Goal: Task Accomplishment & Management: Manage account settings

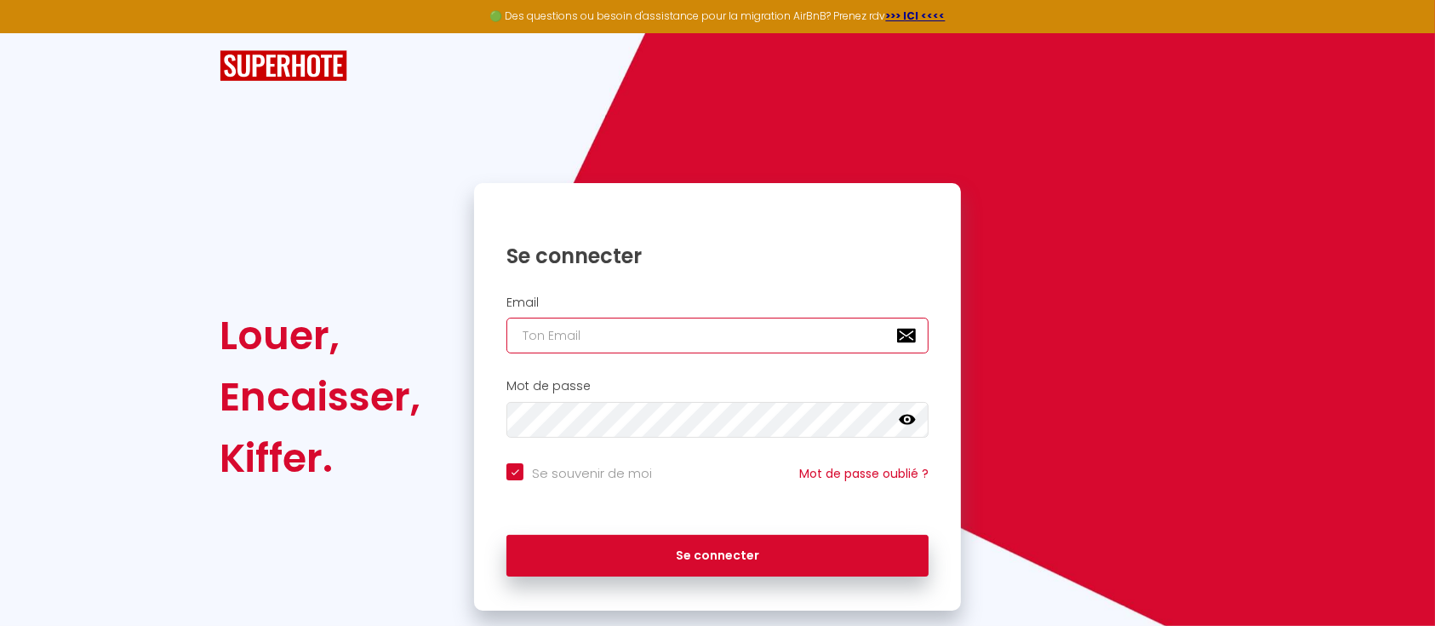
type input "[PERSON_NAME][EMAIL_ADDRESS][DOMAIN_NAME]"
checkbox input "true"
click at [715, 334] on input "[PERSON_NAME][EMAIL_ADDRESS][DOMAIN_NAME]" at bounding box center [717, 335] width 422 height 36
type input "[EMAIL_ADDRESS][DOMAIN_NAME]"
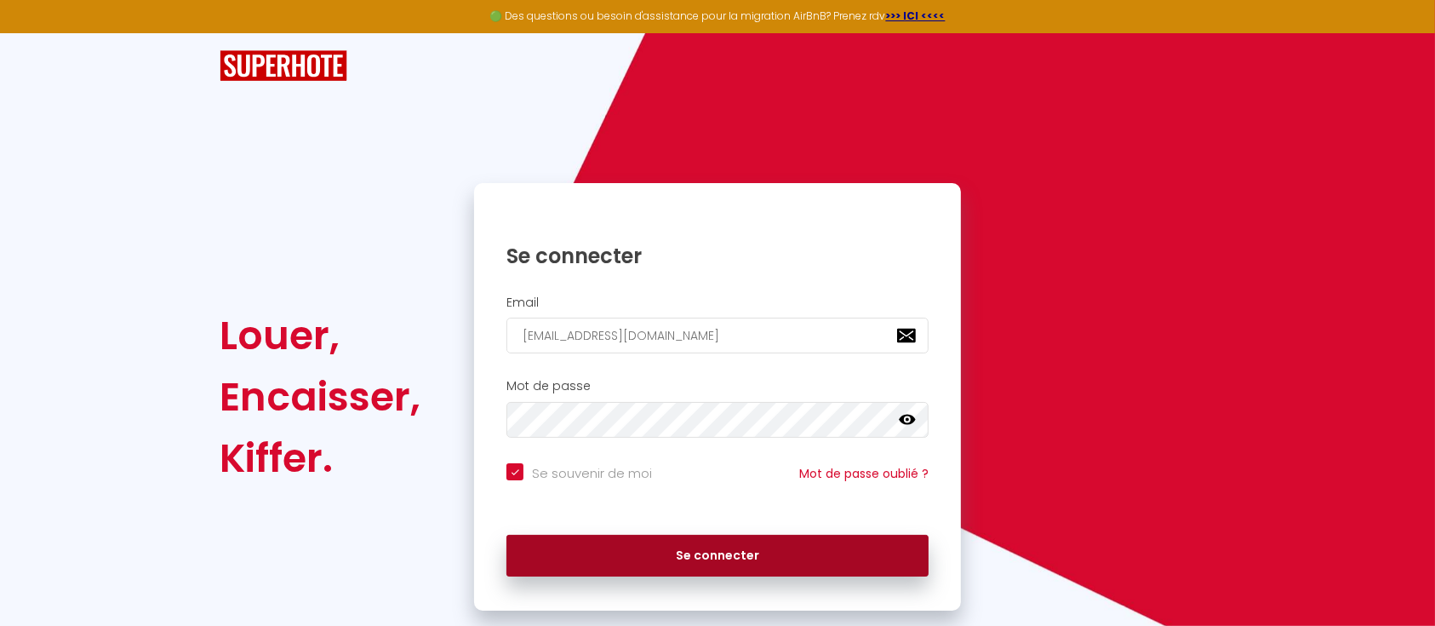
click at [626, 551] on button "Se connecter" at bounding box center [717, 555] width 422 height 43
checkbox input "true"
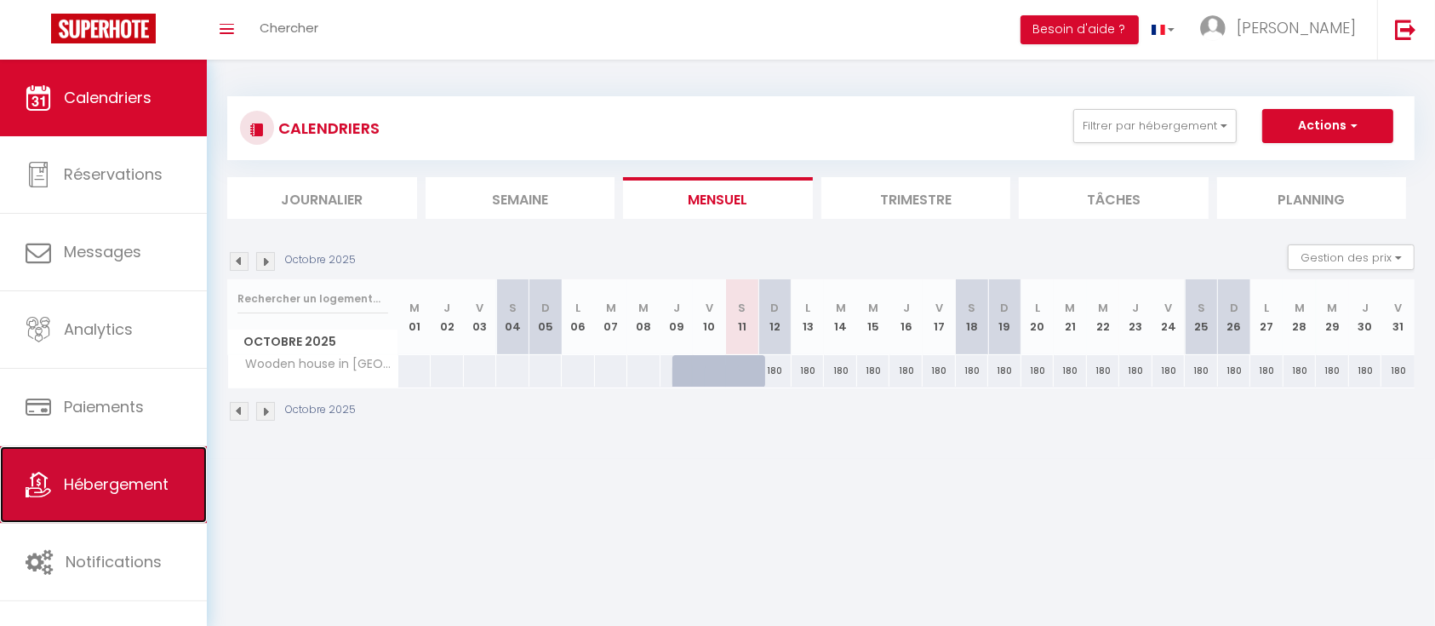
click at [155, 483] on span "Hébergement" at bounding box center [116, 483] width 105 height 21
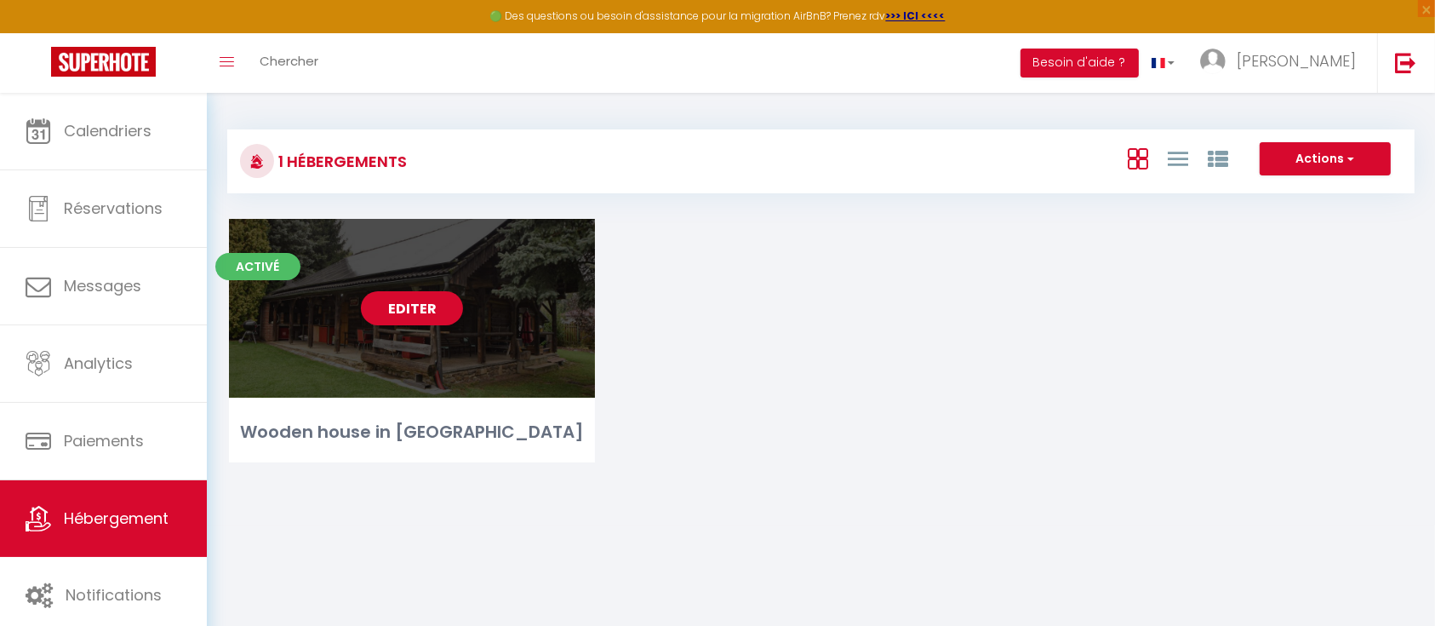
click at [438, 299] on link "Editer" at bounding box center [412, 308] width 102 height 34
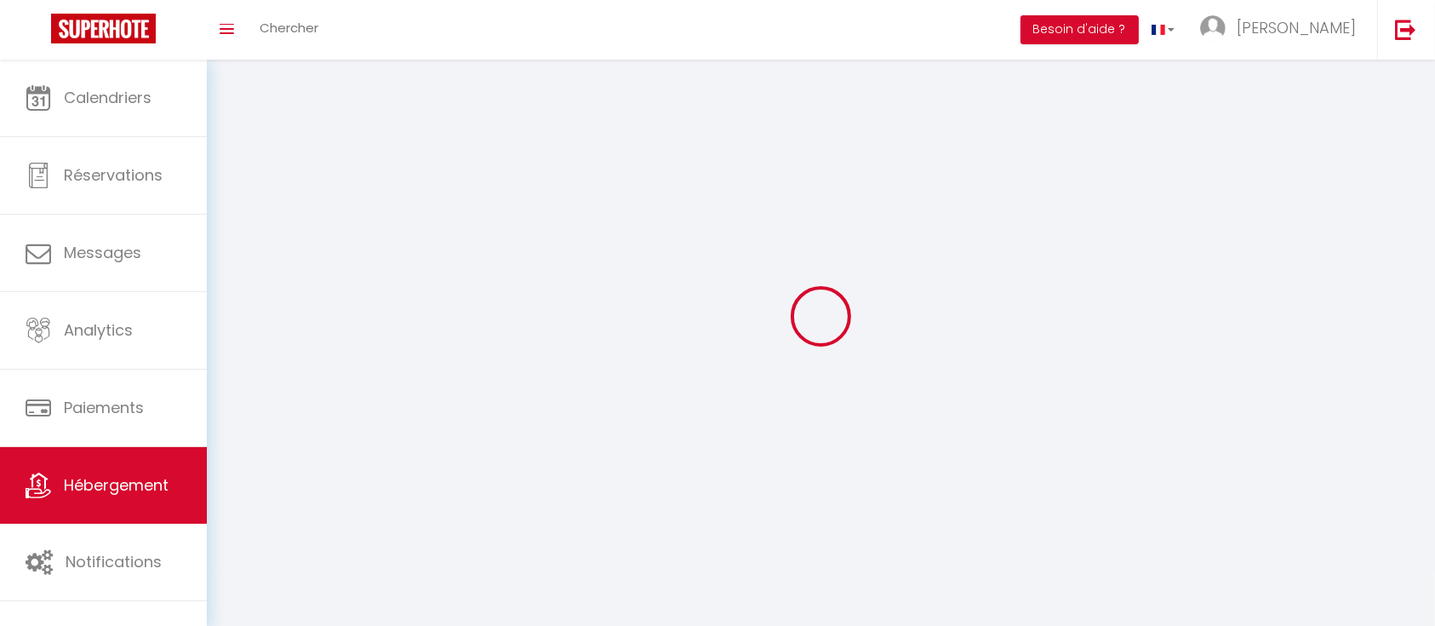
select select "1"
select select
select select "28"
select select
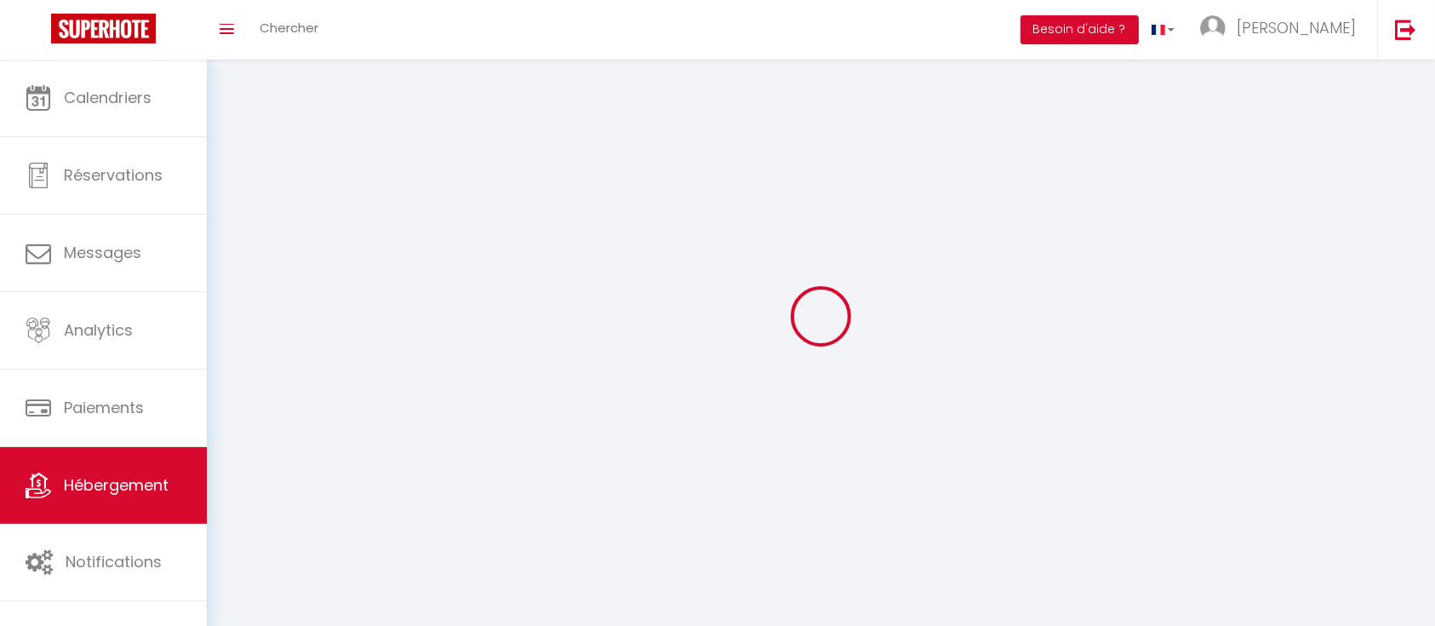
select select
checkbox input "false"
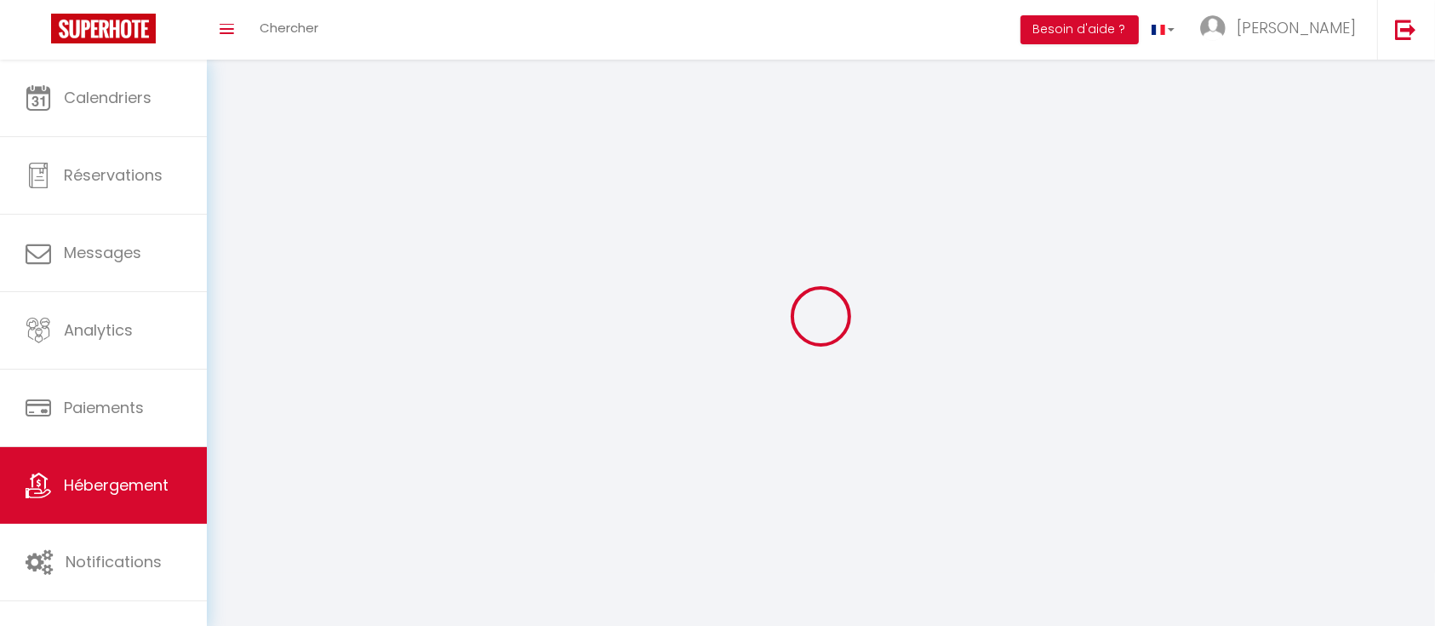
checkbox input "false"
select select
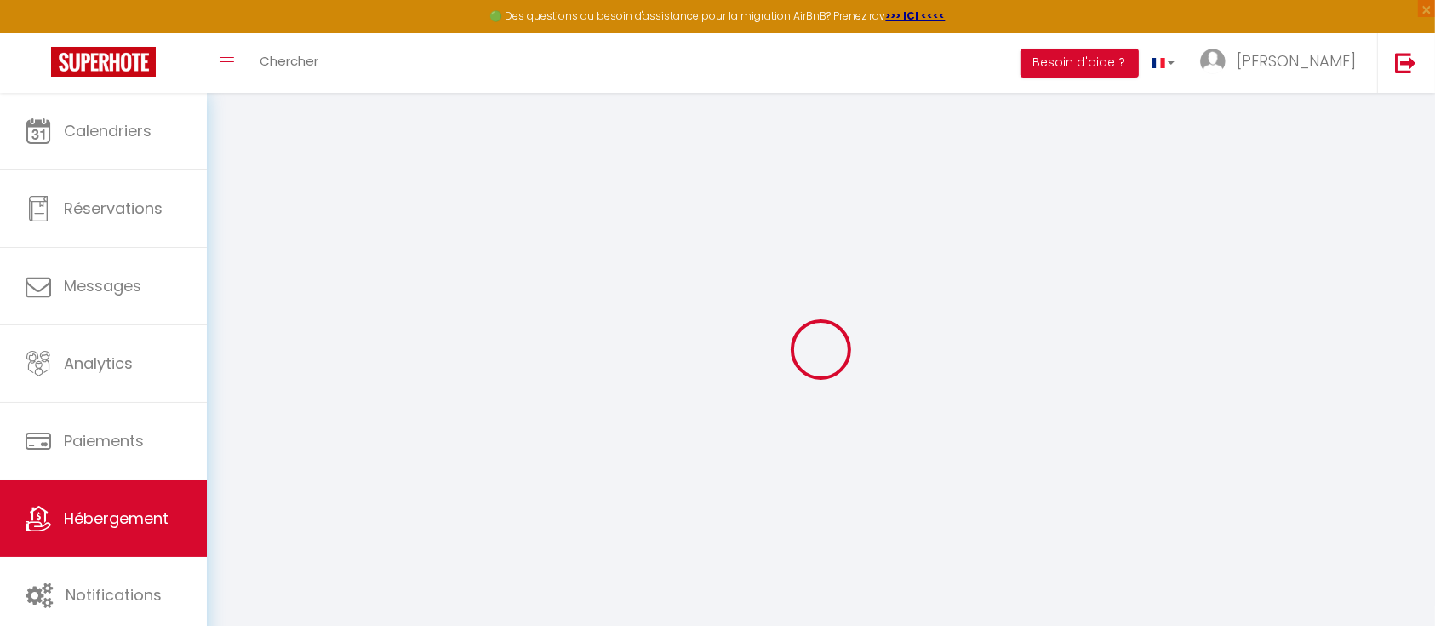
select select
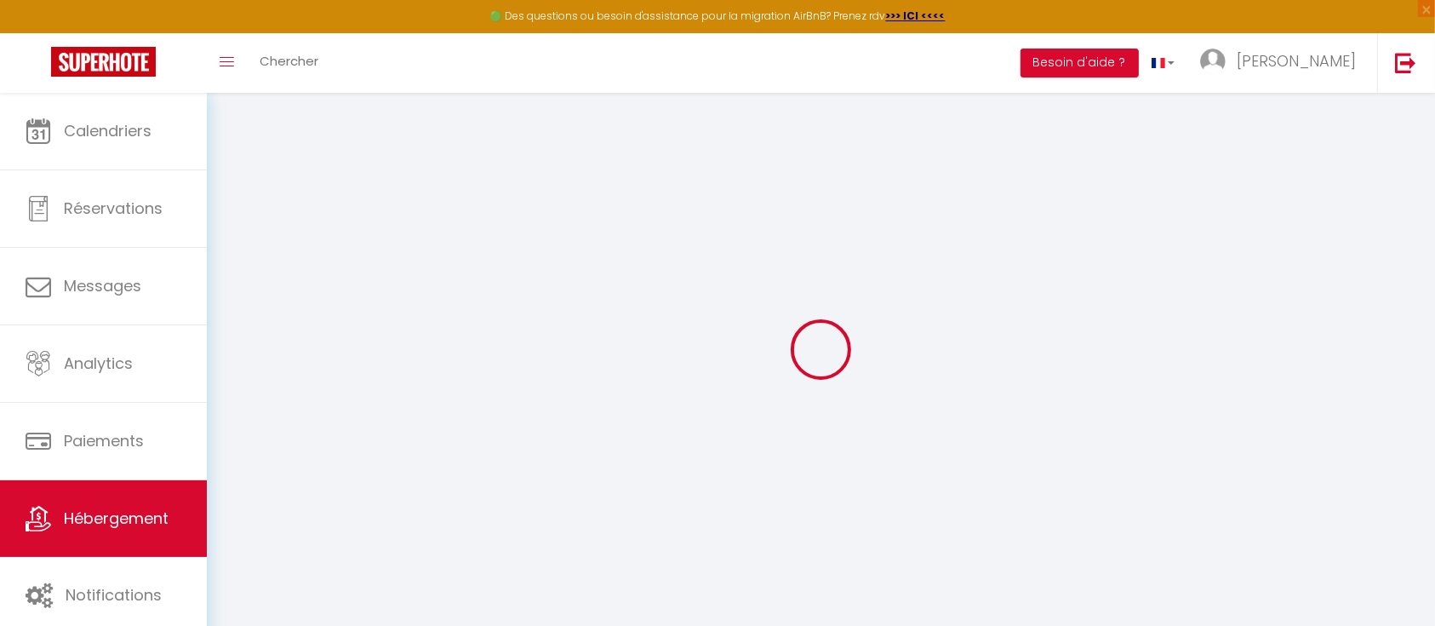
select select
checkbox input "false"
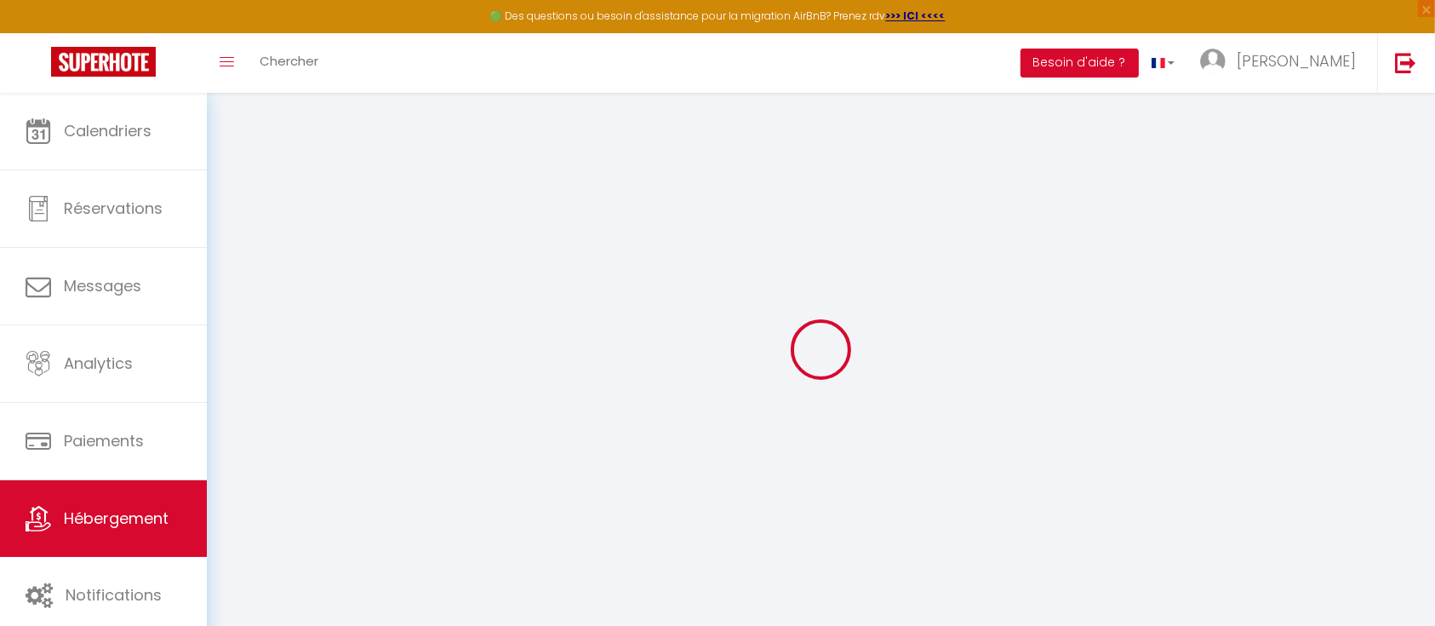
select select
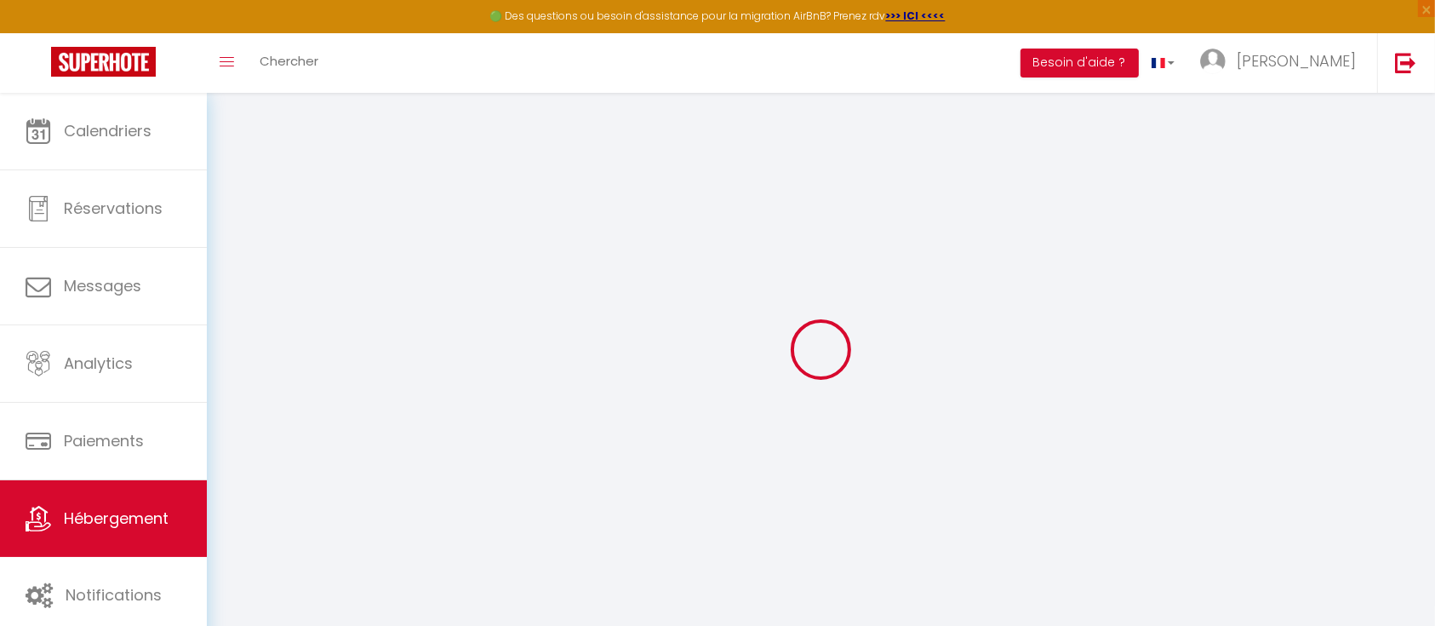
select select
checkbox input "false"
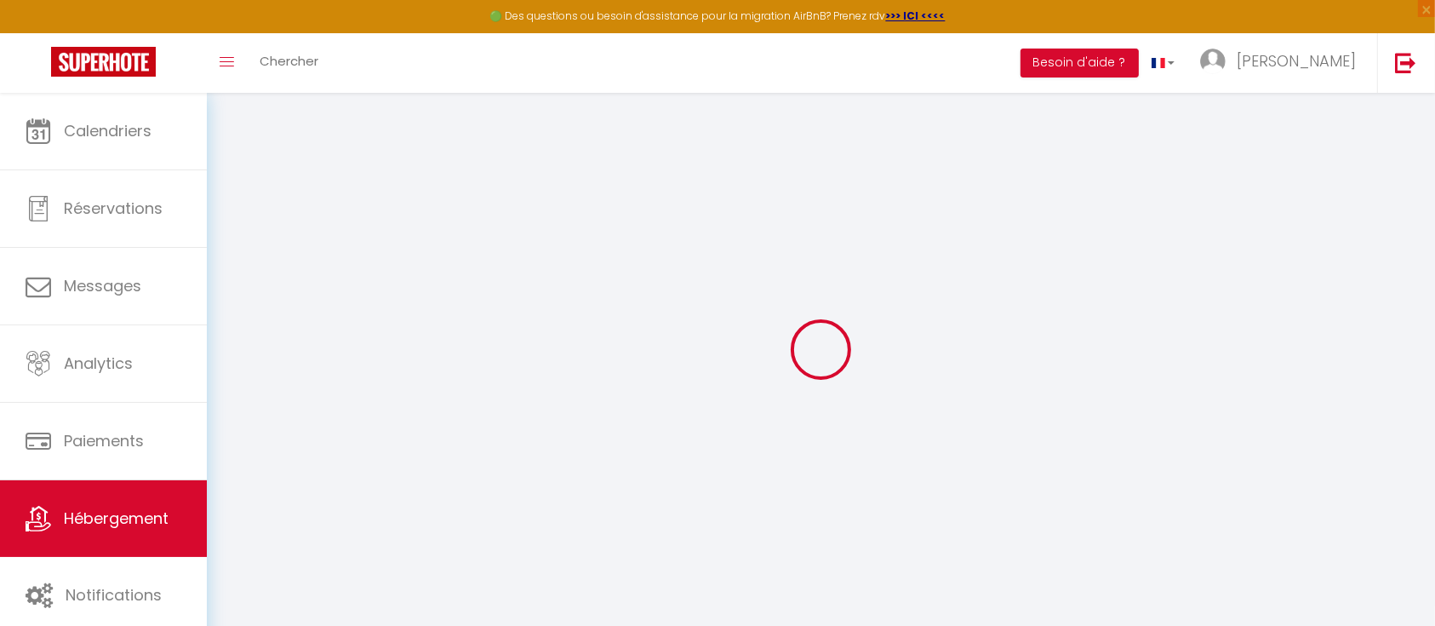
checkbox input "false"
select select
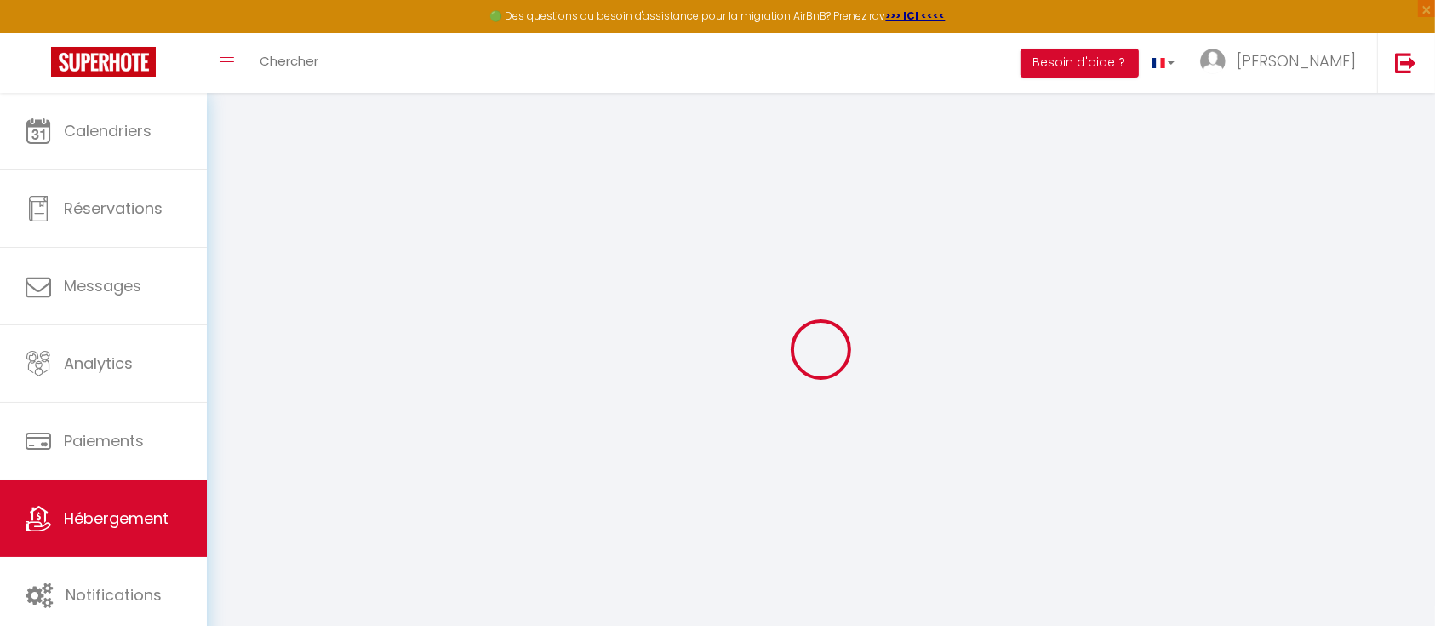
select select
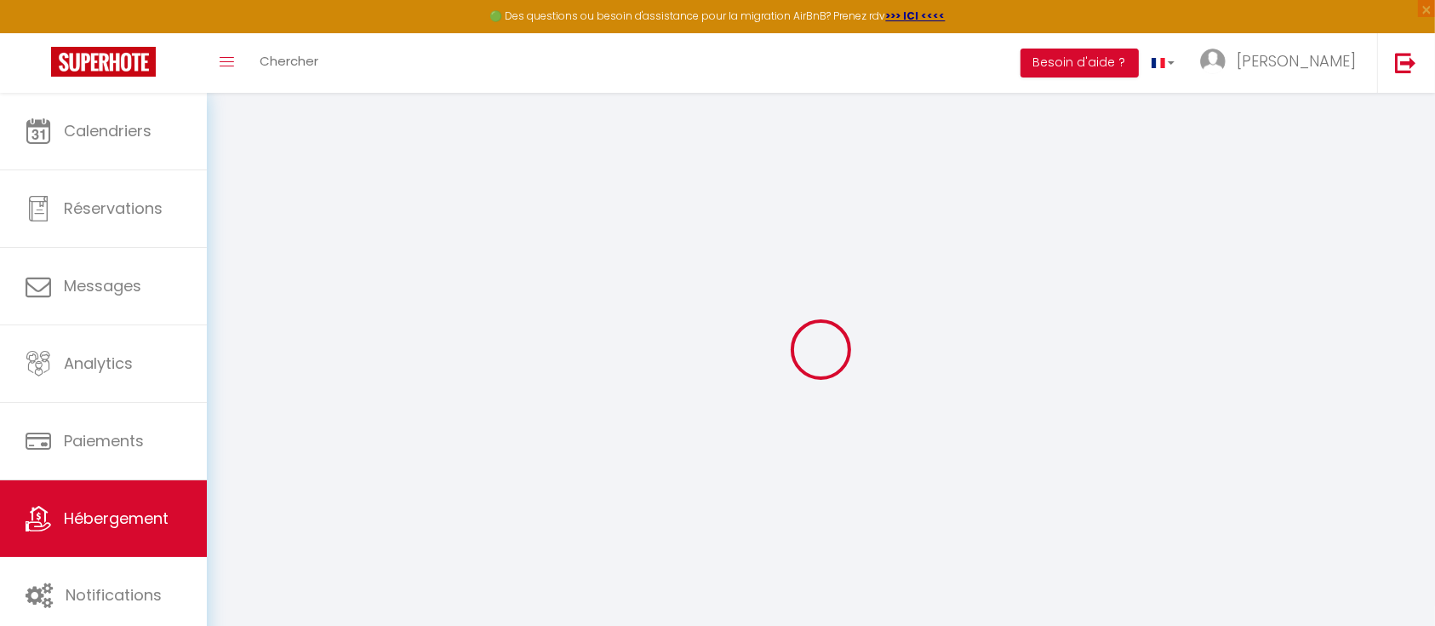
checkbox input "false"
select select
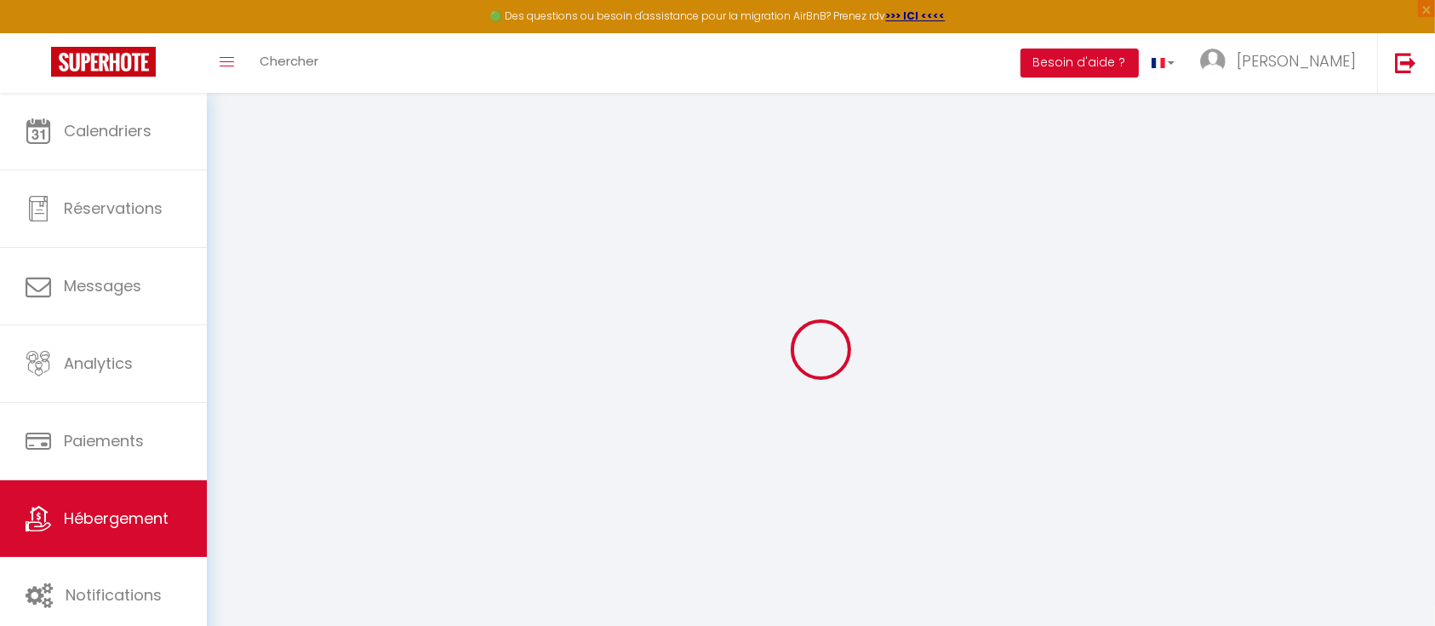
select select
type input "Wooden house in [GEOGRAPHIC_DATA]"
type input "[PERSON_NAME]"
type input "Popice 27"
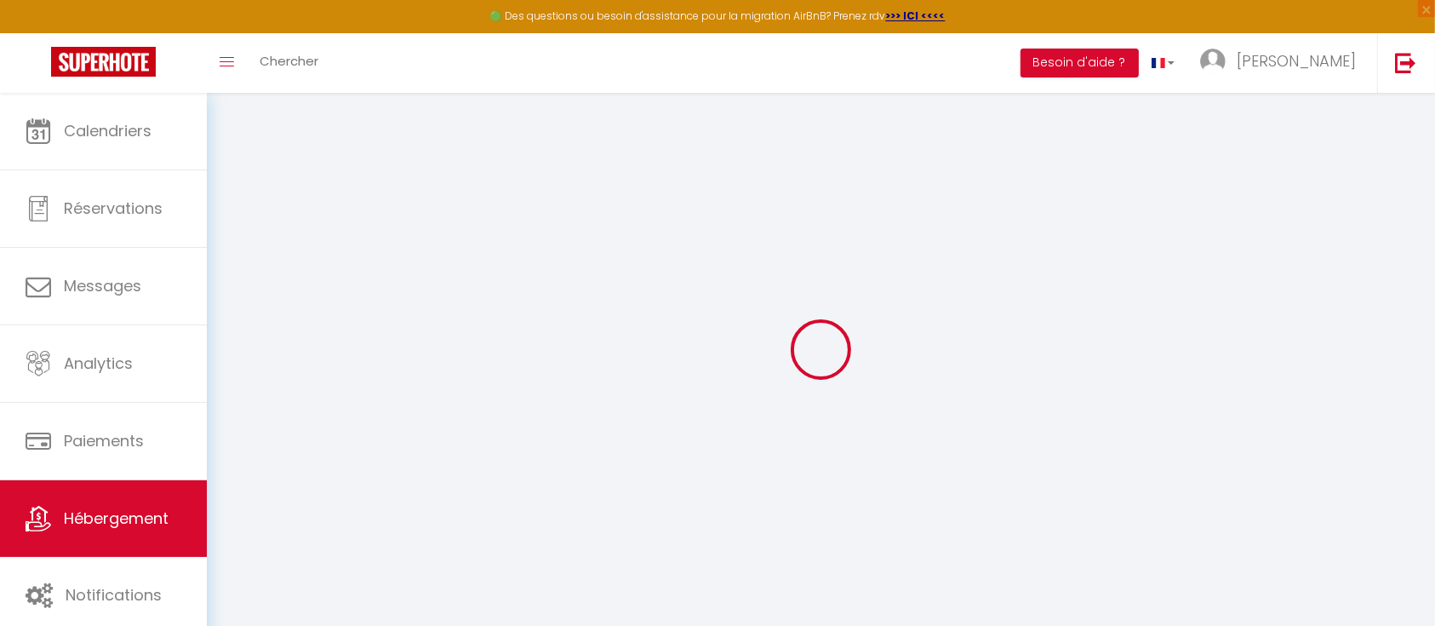
type input "586 01"
type input "Jihlava"
select select "houses"
select select "8"
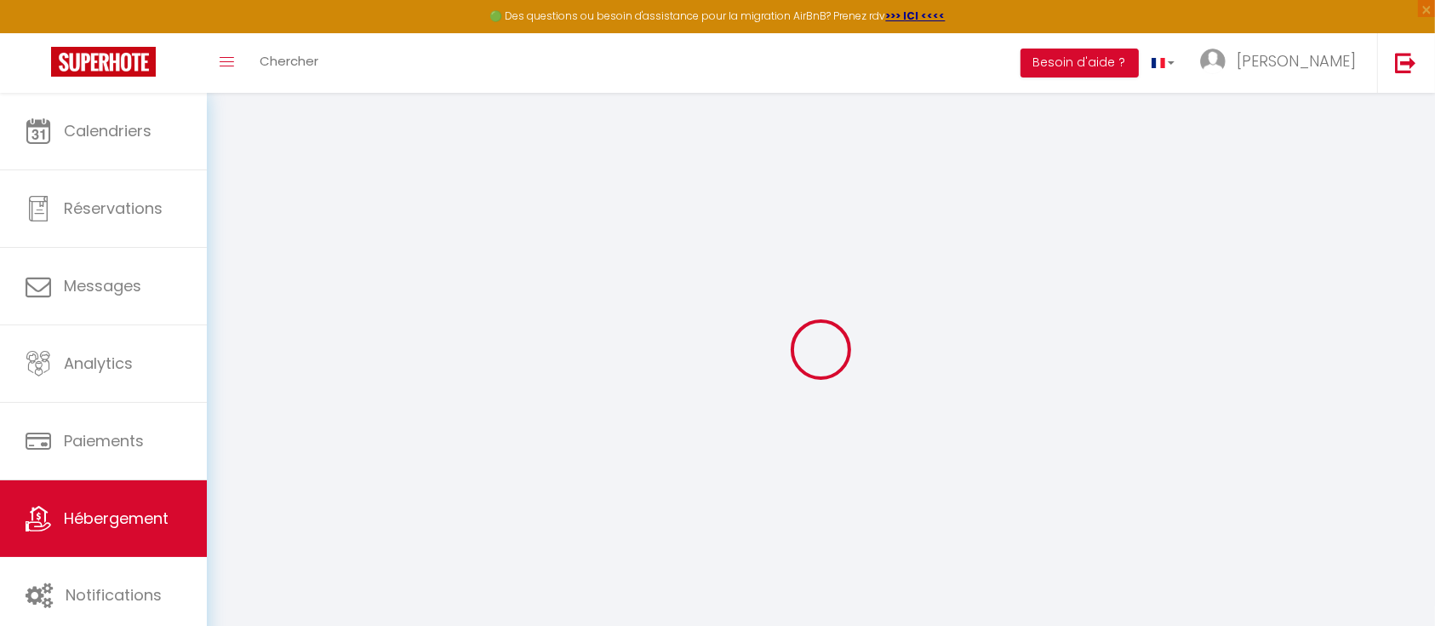
select select "2"
type input "200"
type input "40"
type input "1.00"
select select
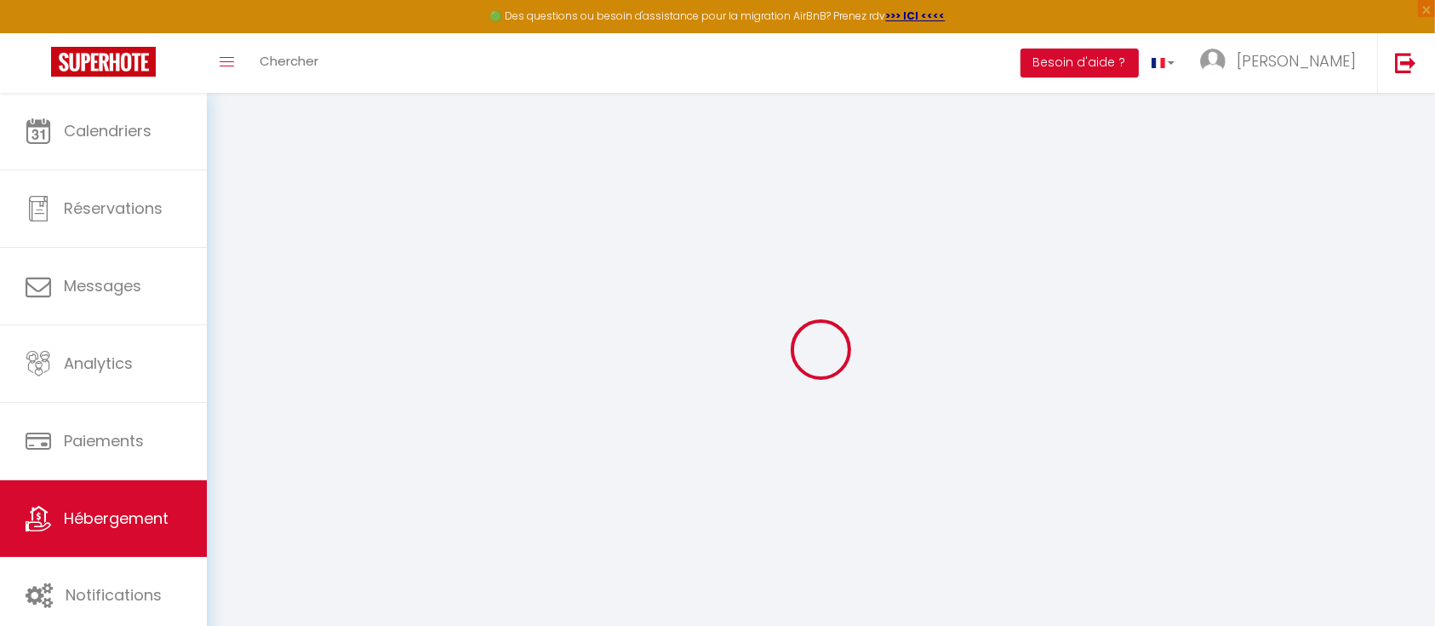
select select
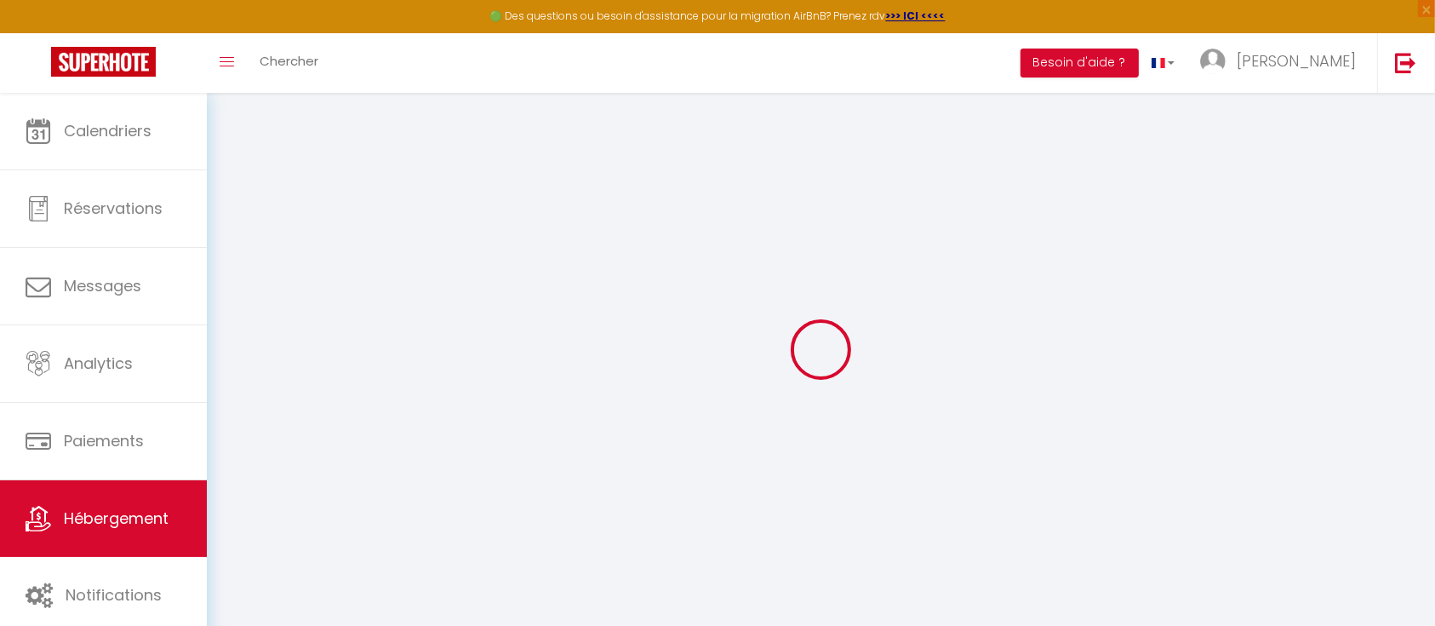
type input "Popice 11"
type input "586 01"
type input "Jihlava"
select select "59"
type input "[EMAIL_ADDRESS][DOMAIN_NAME]"
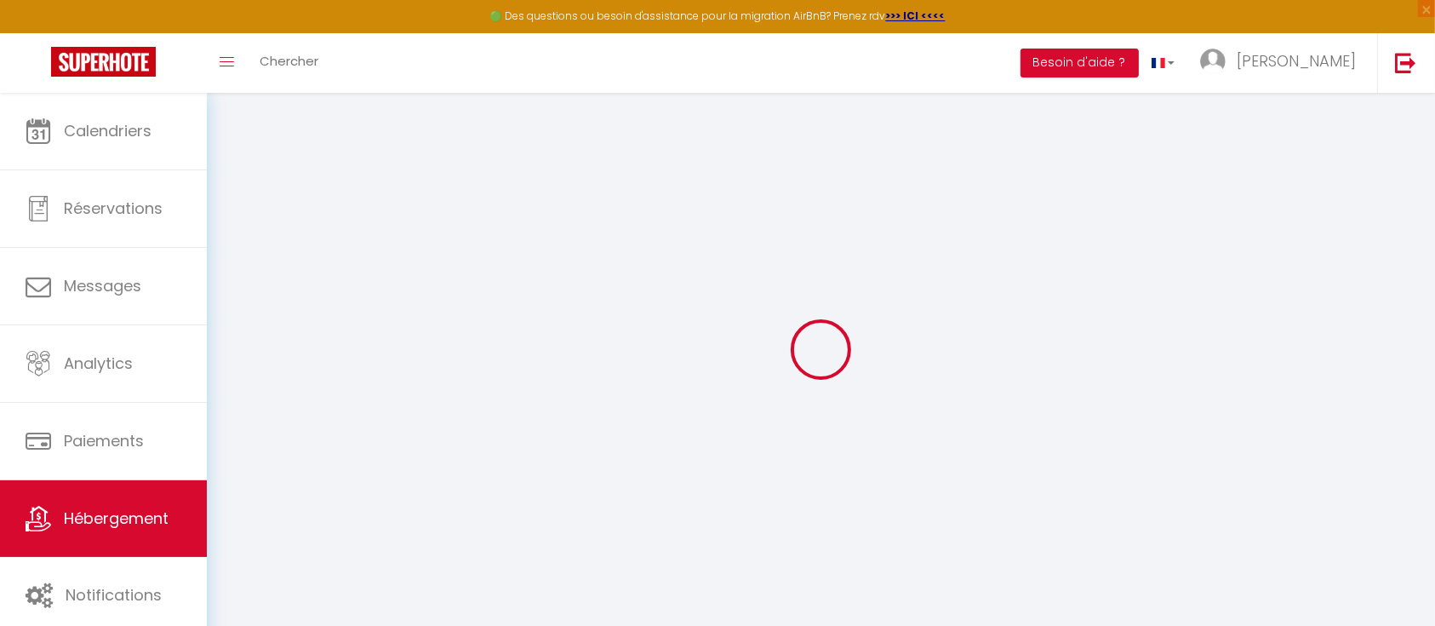
select select "16263"
checkbox input "false"
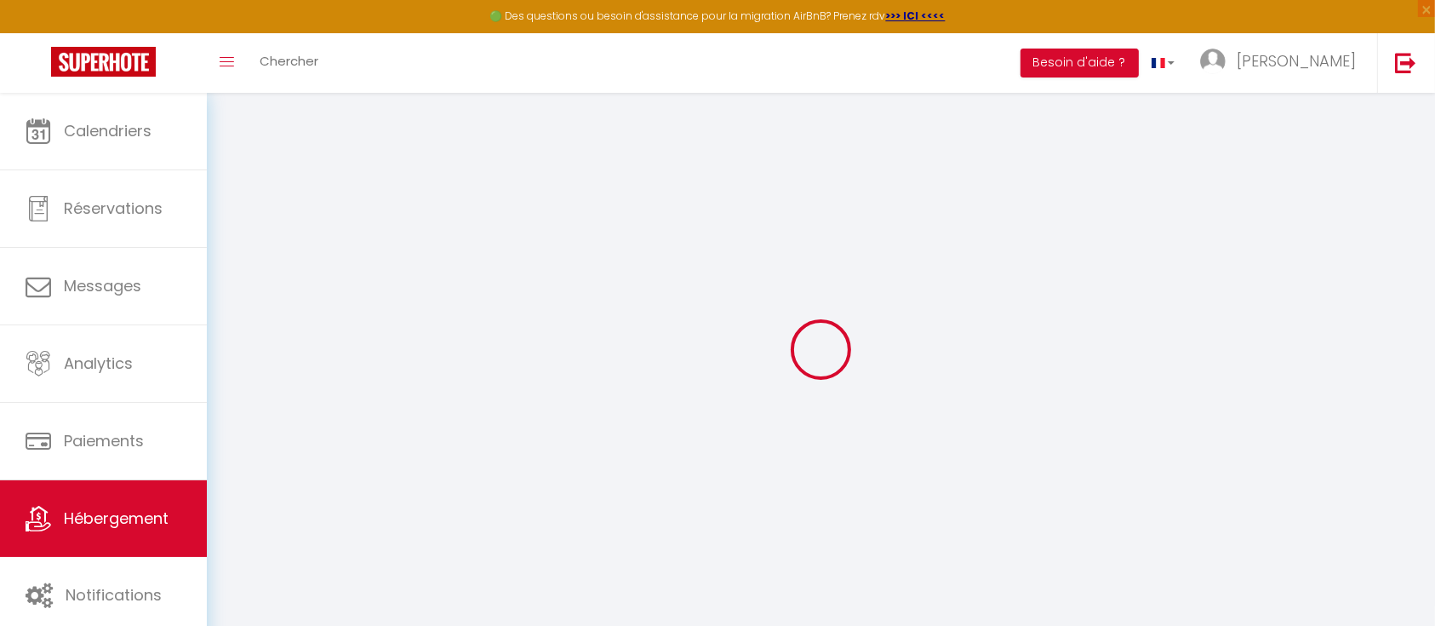
type input "0"
select select
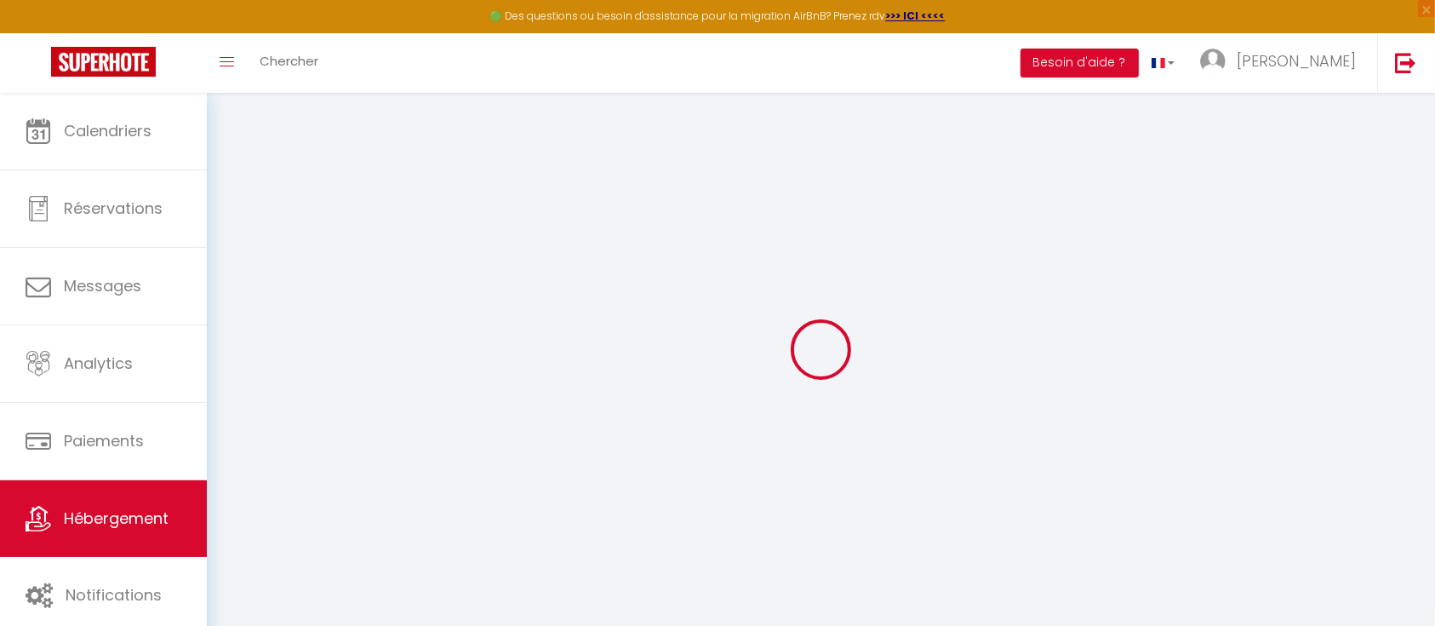
select select
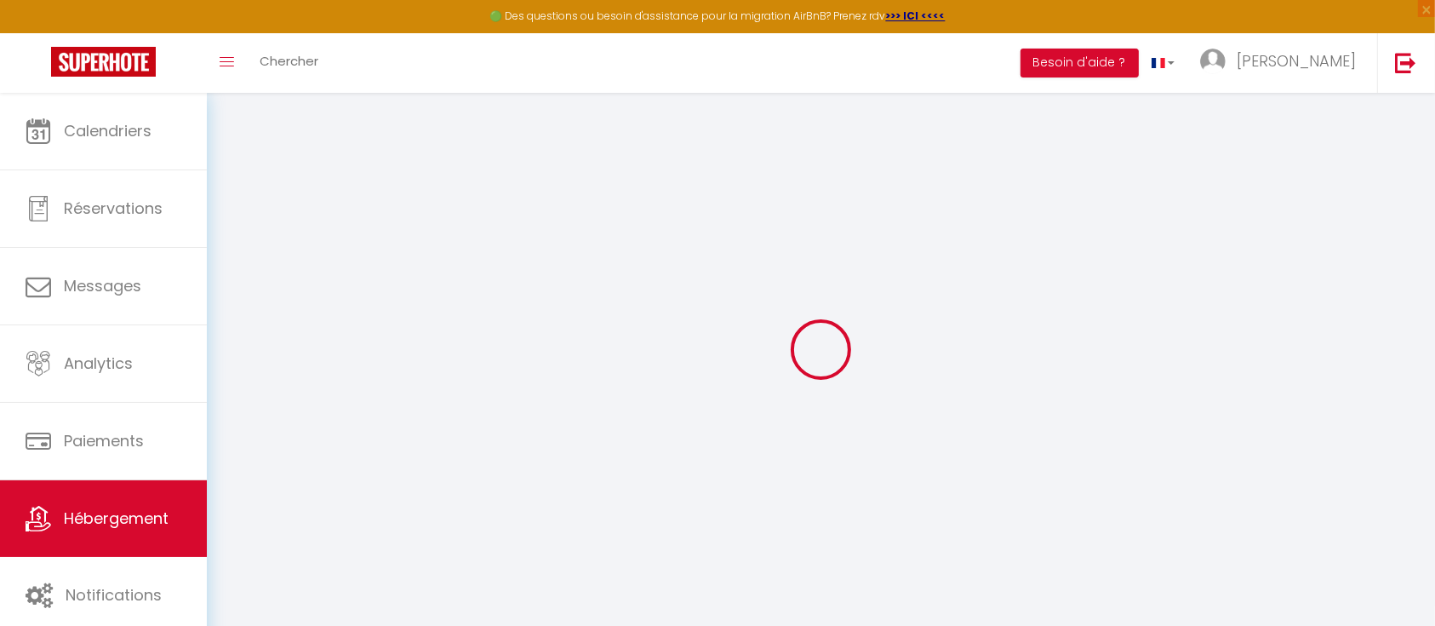
checkbox input "false"
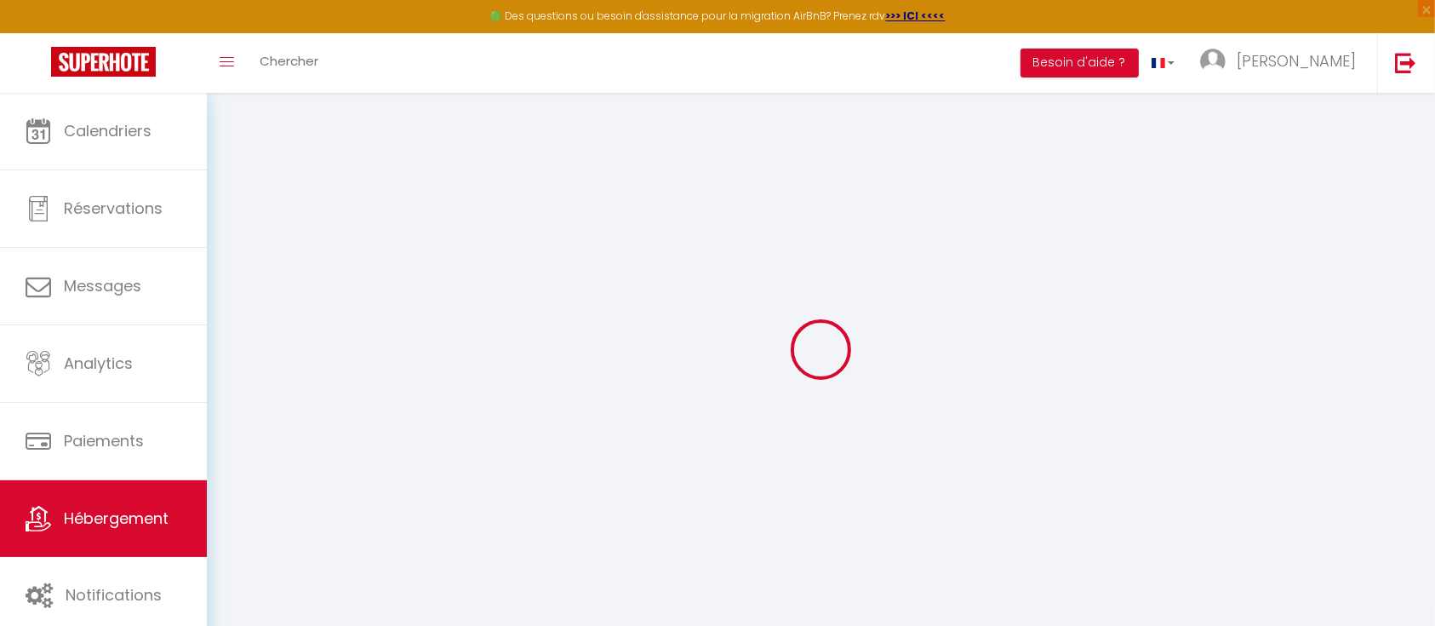
checkbox input "false"
select select "16:00"
select select "22:00"
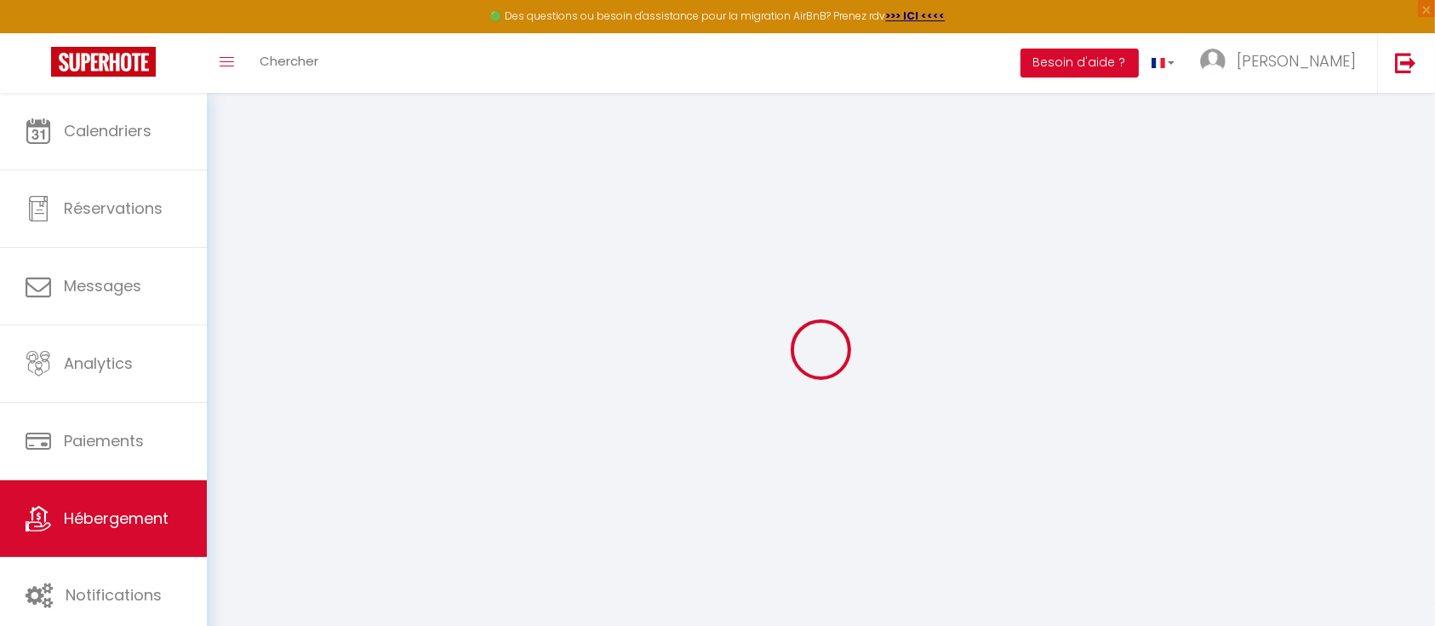
select select "11:00"
select select "30"
select select "15"
select select "23:00"
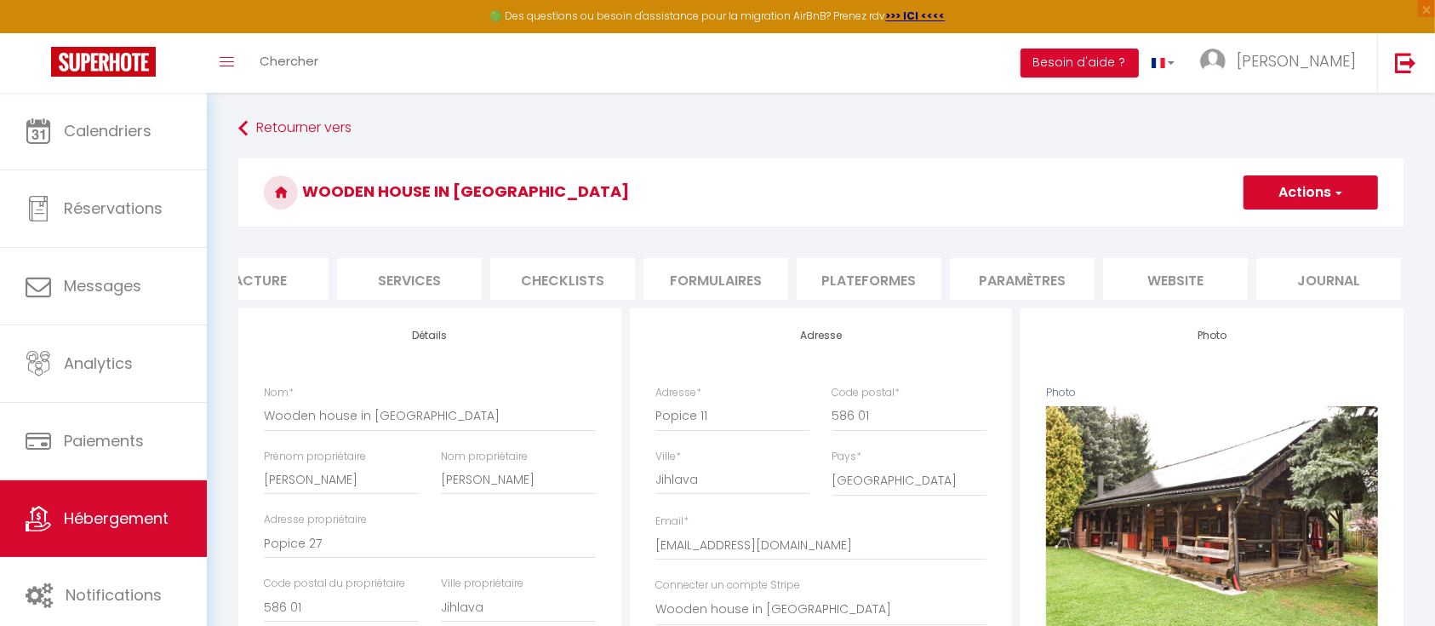
scroll to position [0, 367]
click at [1163, 274] on li "website" at bounding box center [1169, 279] width 145 height 42
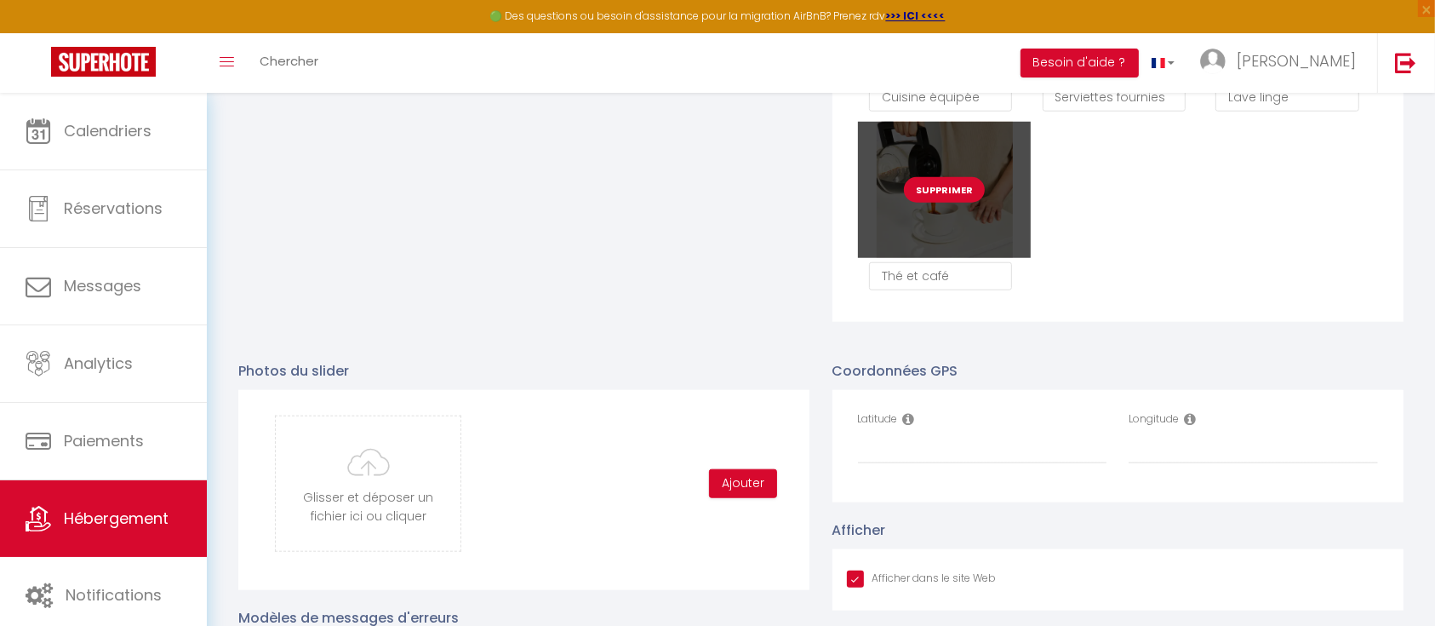
scroll to position [1588, 0]
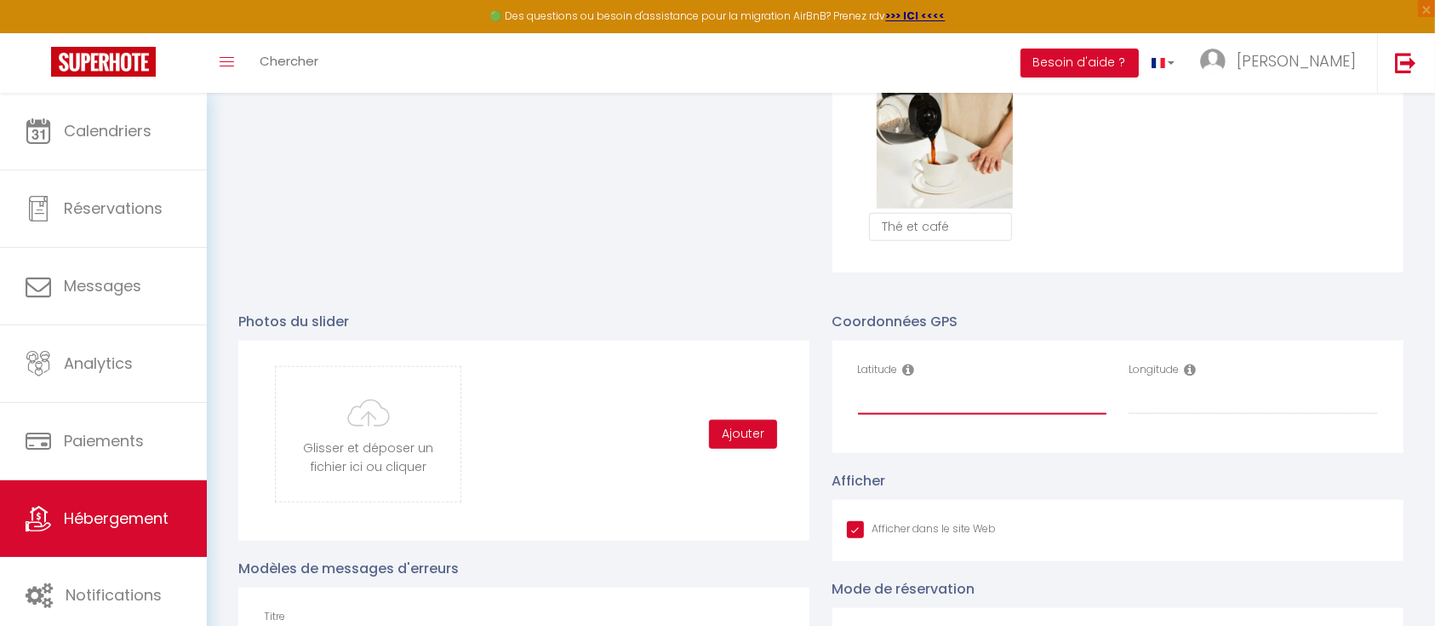
click at [929, 414] on input "Latitude" at bounding box center [982, 399] width 249 height 31
click at [908, 414] on input "Latitude" at bounding box center [982, 399] width 249 height 31
paste input "49.3511908"
type input "49.3511908"
click at [1163, 414] on input "Longitude" at bounding box center [1253, 399] width 249 height 31
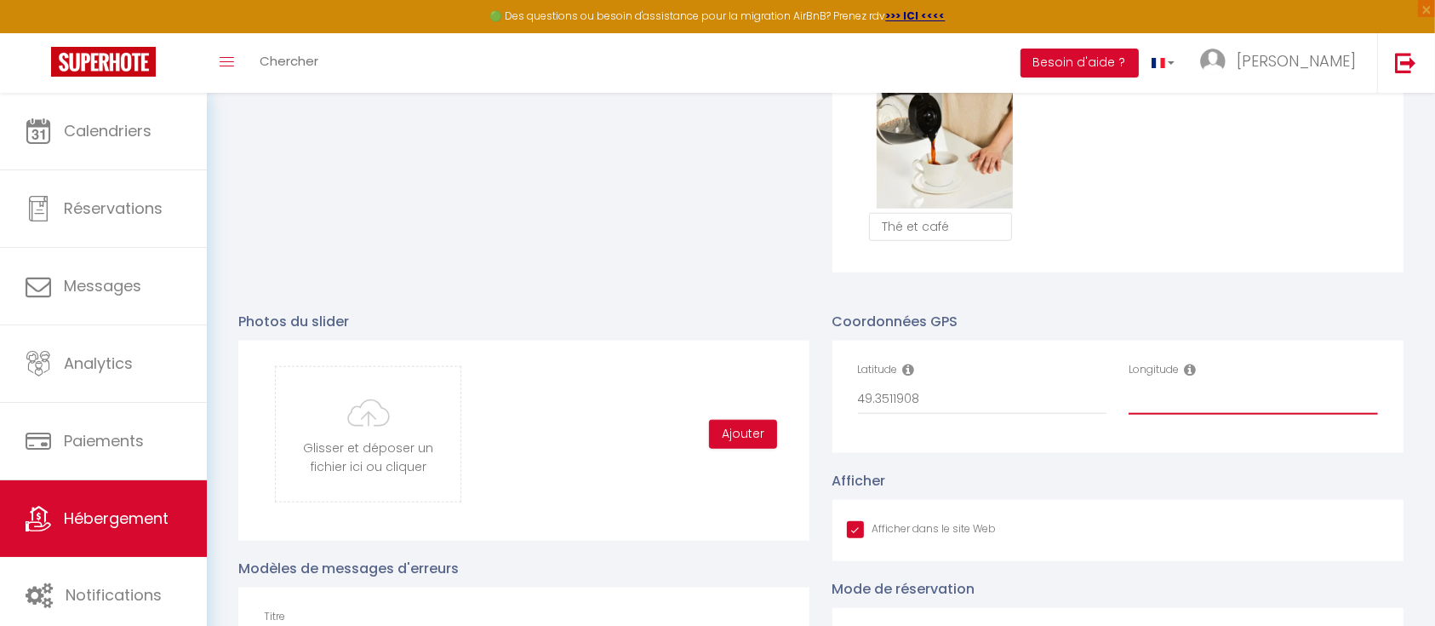
paste input "15.5387041"
type input "15.5387041"
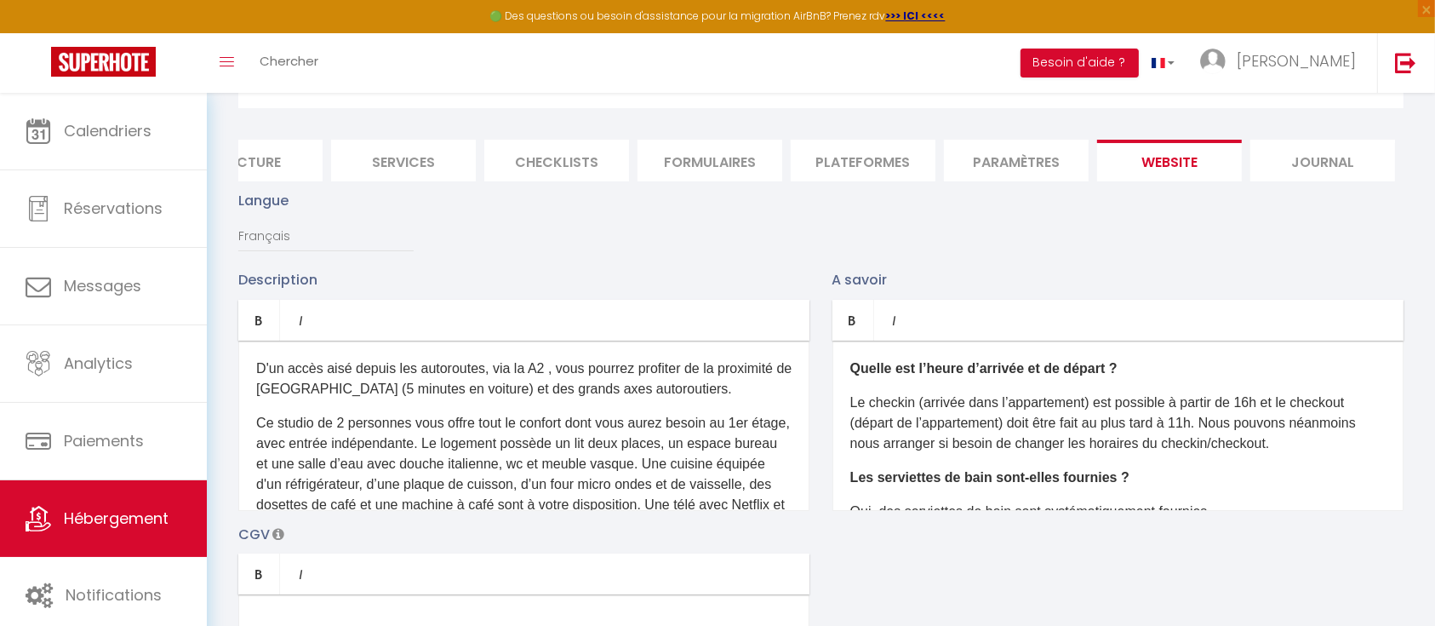
scroll to position [0, 0]
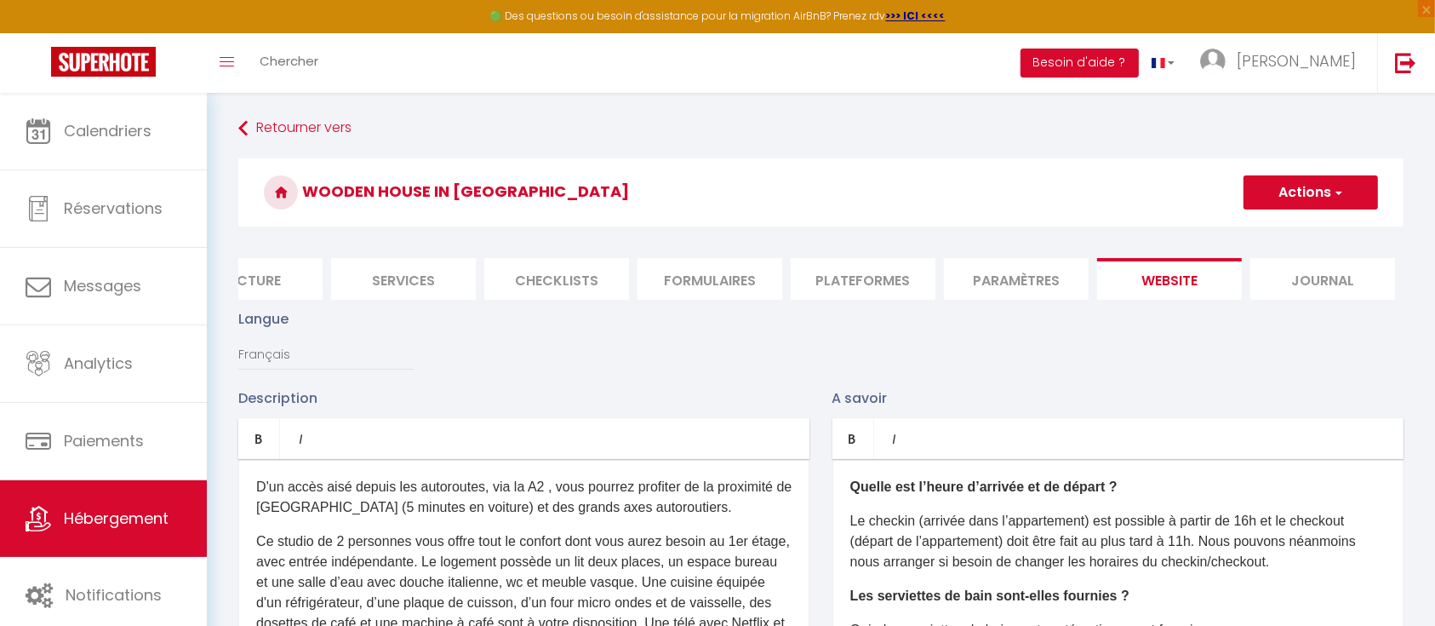
click at [1326, 187] on button "Actions" at bounding box center [1310, 192] width 134 height 34
click at [1303, 230] on input "Enregistrer" at bounding box center [1291, 229] width 63 height 17
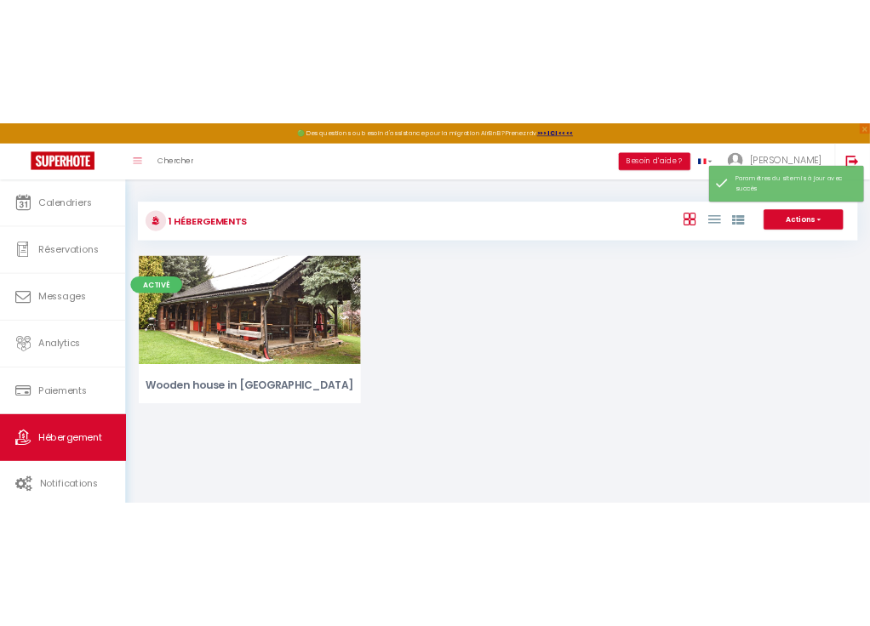
scroll to position [93, 0]
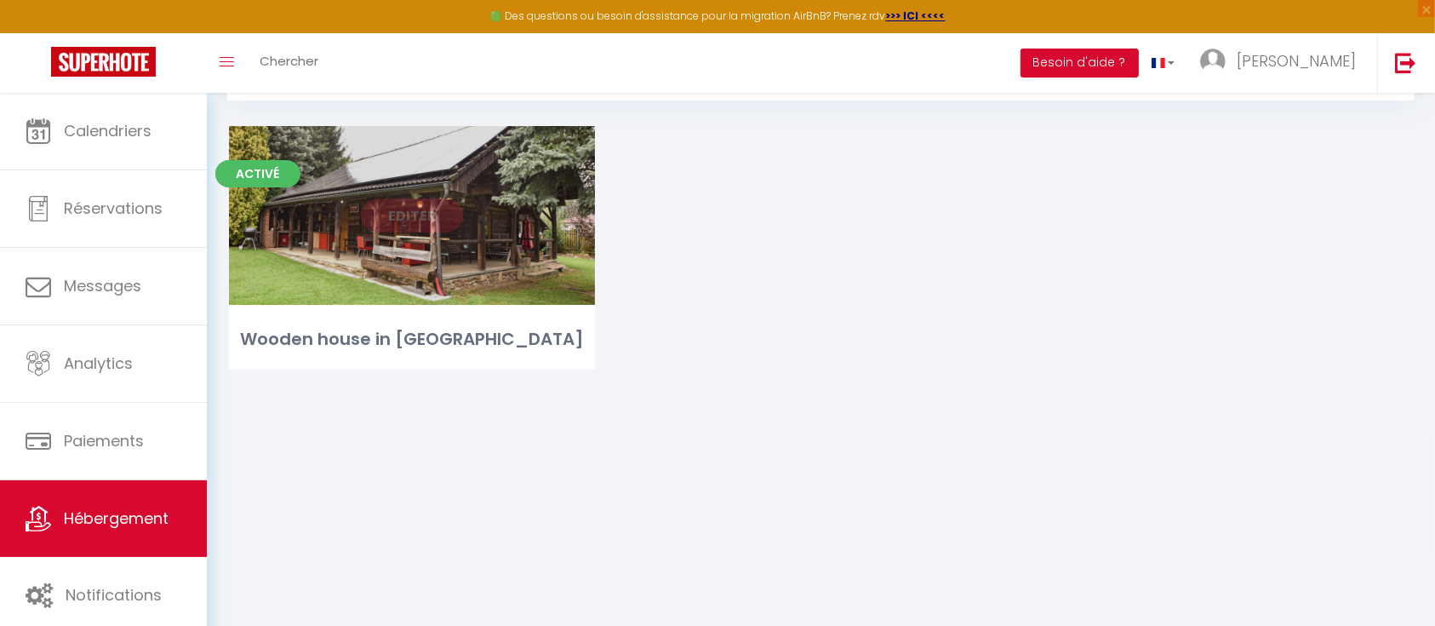
click at [409, 228] on link "Editer" at bounding box center [412, 215] width 102 height 34
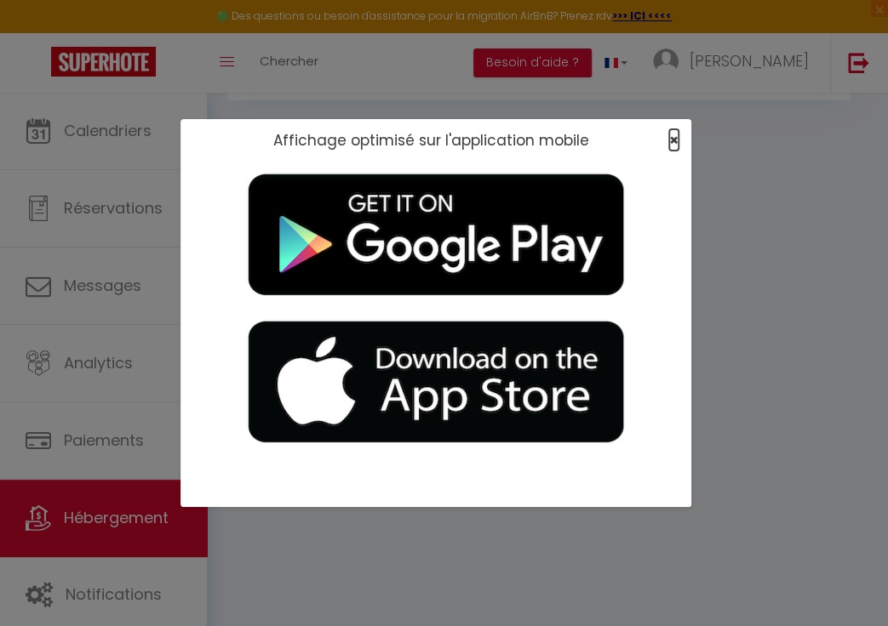
click at [673, 145] on span "×" at bounding box center [673, 139] width 9 height 21
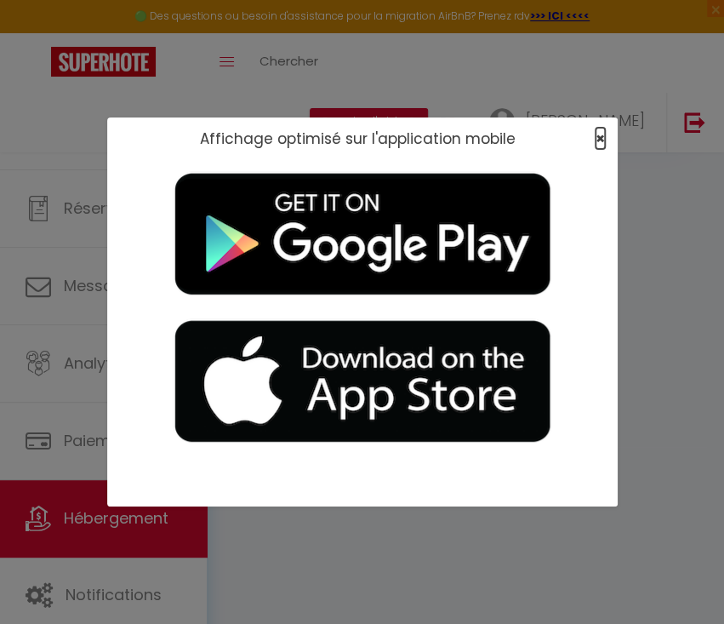
drag, startPoint x: 603, startPoint y: 133, endPoint x: 586, endPoint y: 159, distance: 31.4
click at [603, 133] on span "×" at bounding box center [600, 138] width 9 height 21
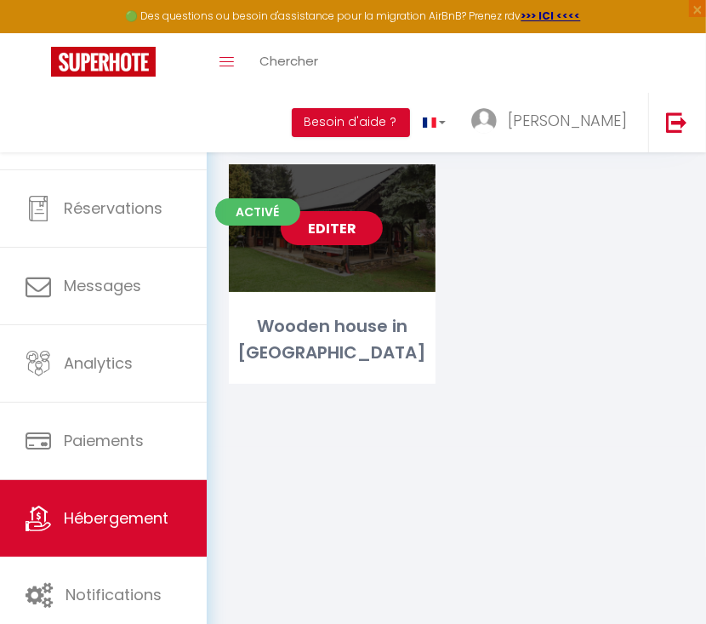
click at [315, 232] on link "Editer" at bounding box center [332, 228] width 102 height 34
select select "3"
select select "2"
select select "1"
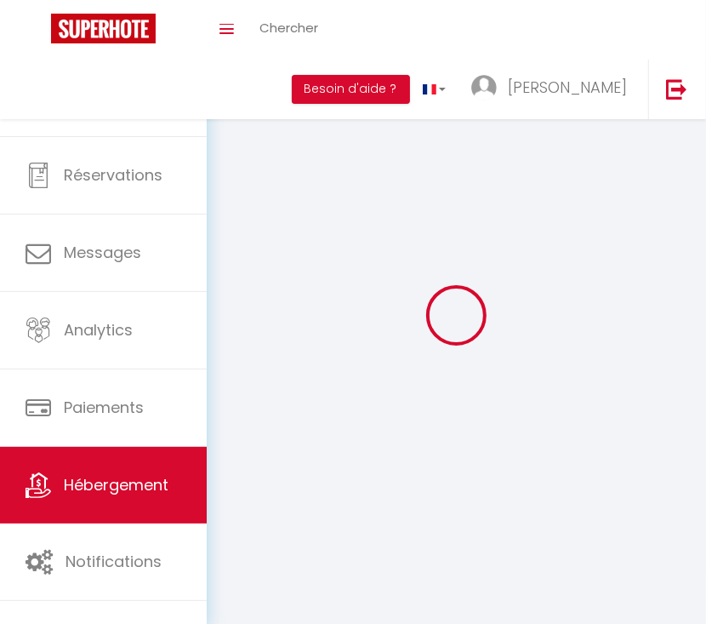
select select
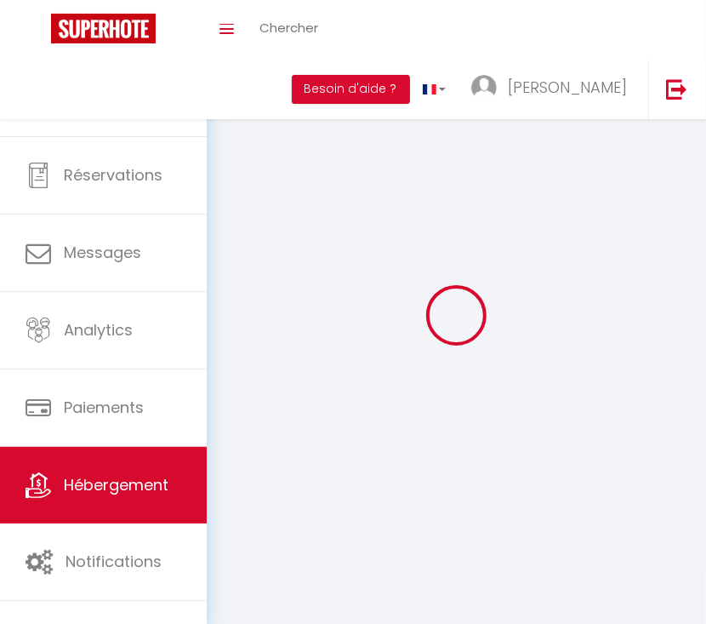
select select
checkbox input "false"
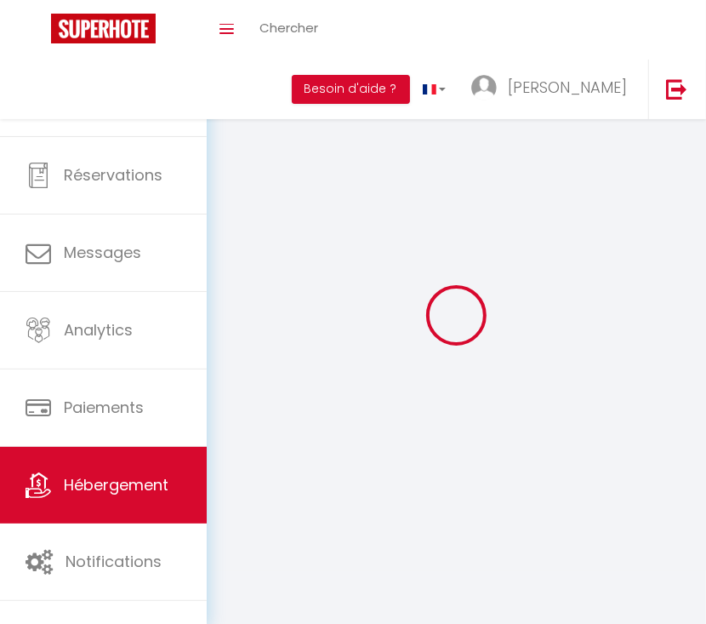
checkbox input "false"
select select
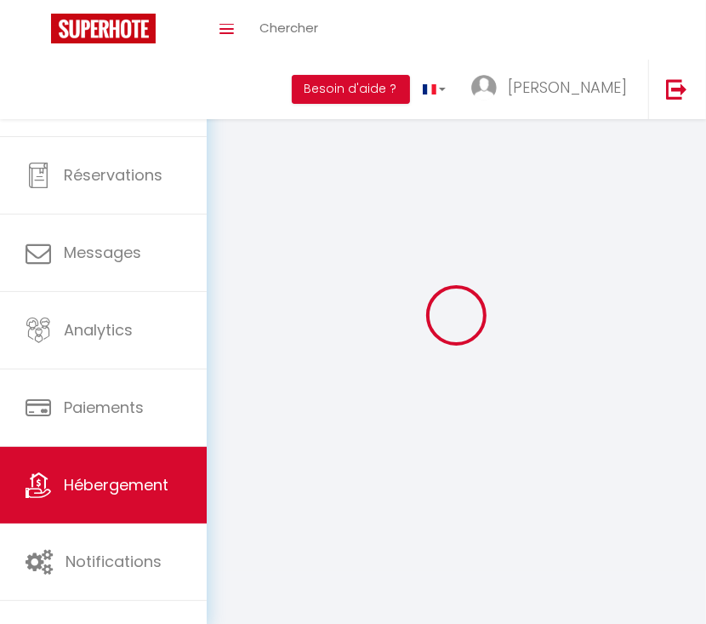
select select
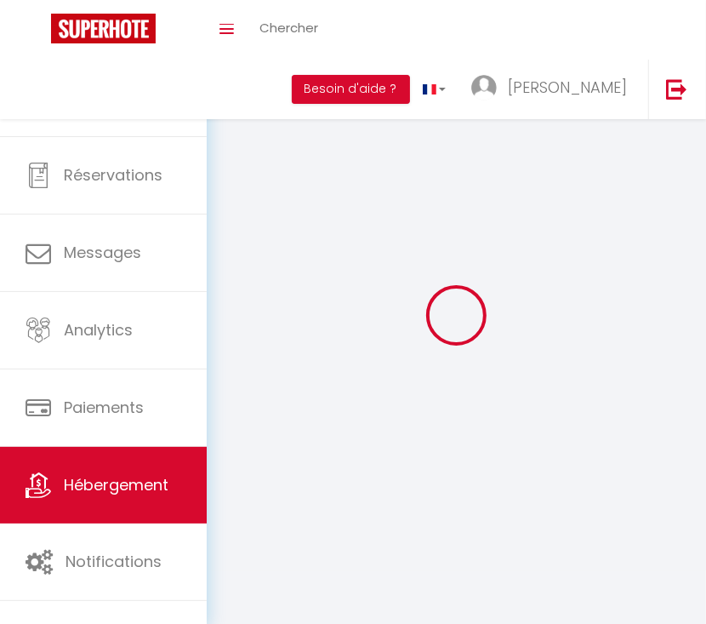
checkbox input "false"
select select
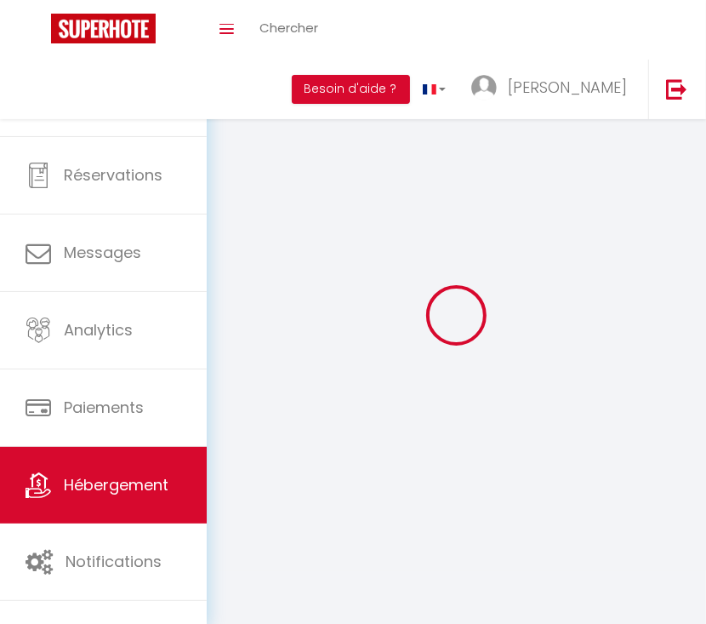
select select
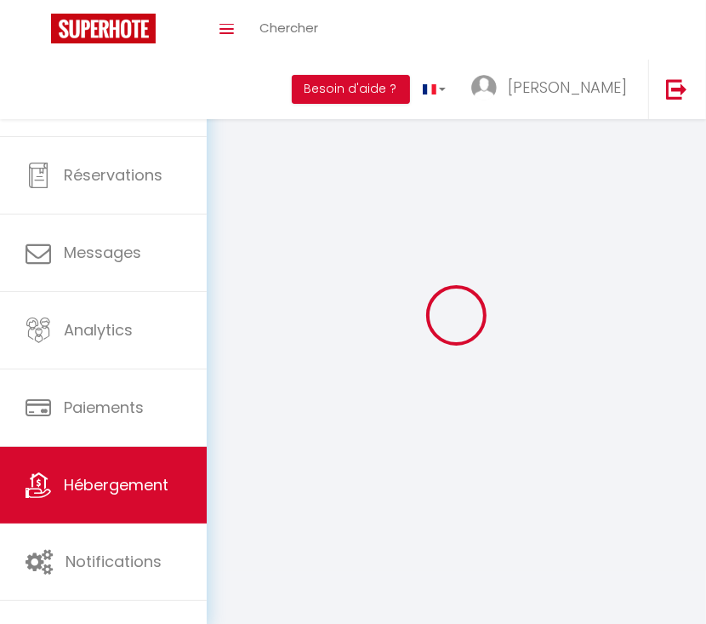
select select
checkbox input "false"
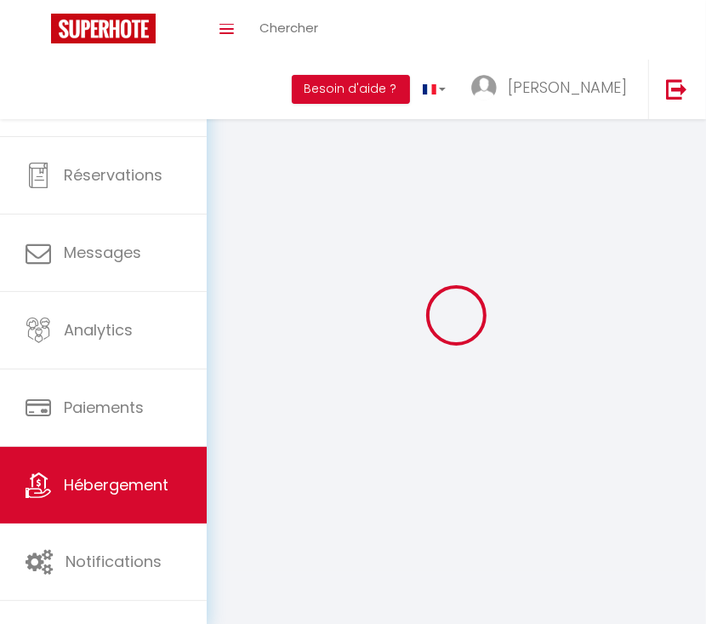
checkbox input "false"
select select
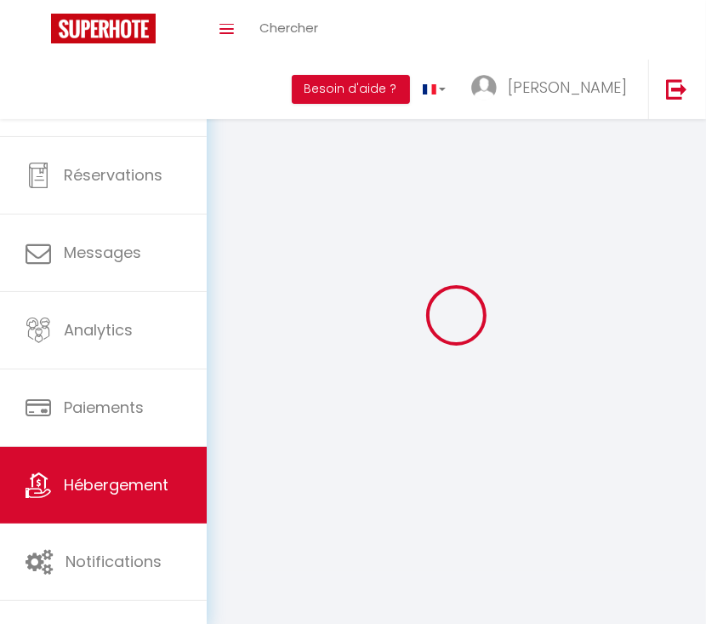
select select
checkbox input "false"
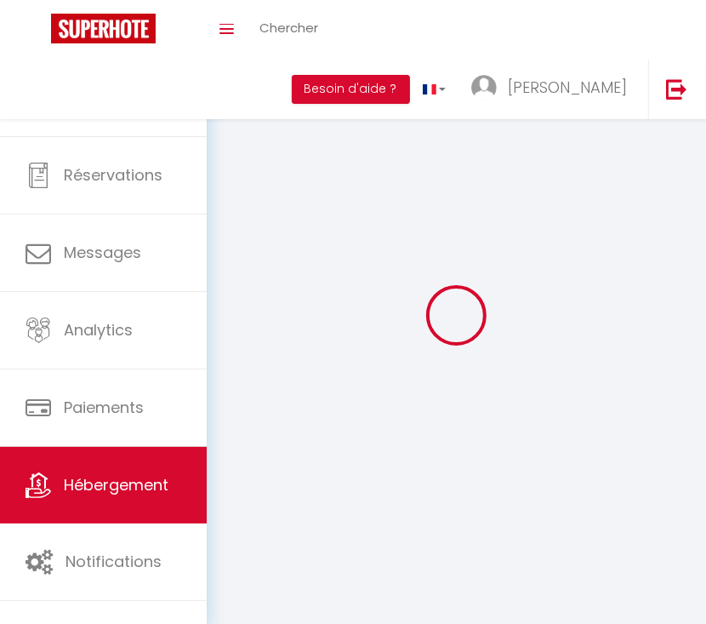
checkbox input "false"
select select
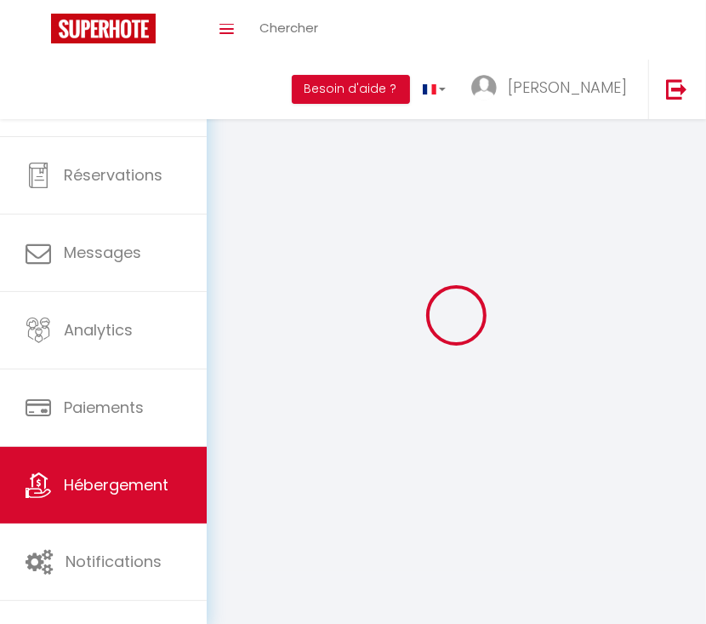
select select
select select "28"
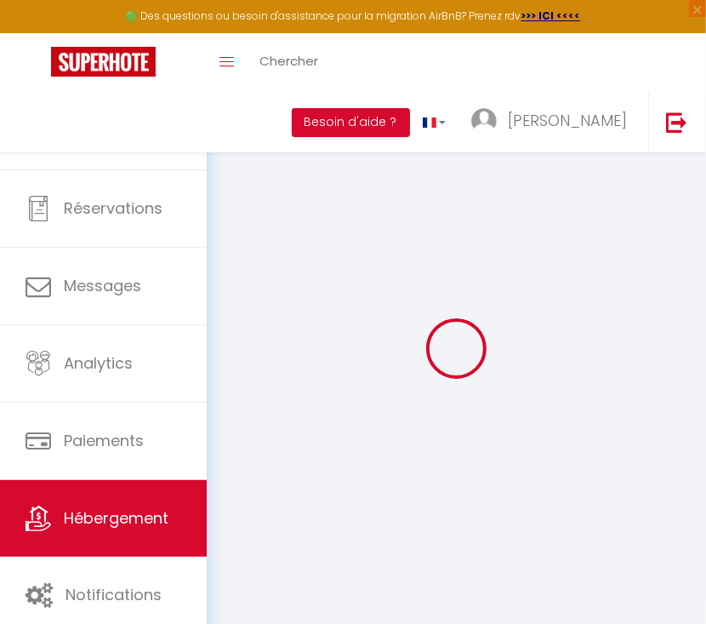
select select
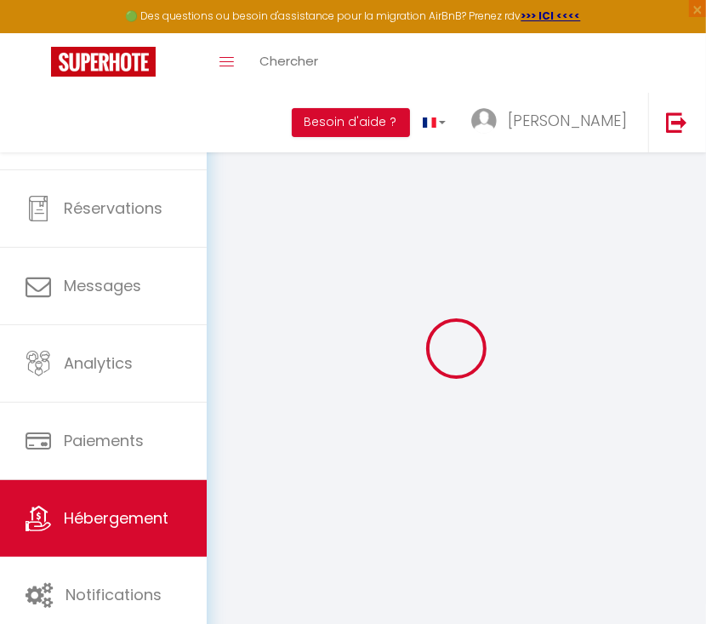
select select
checkbox input "false"
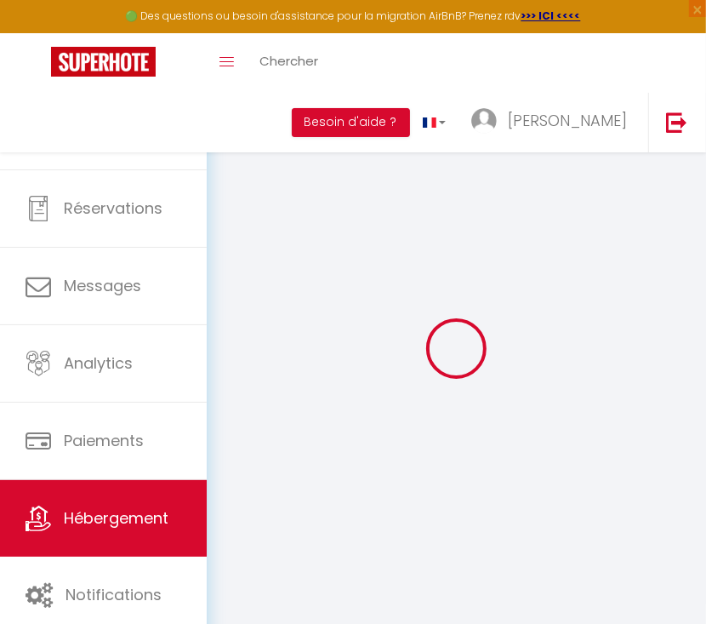
select select
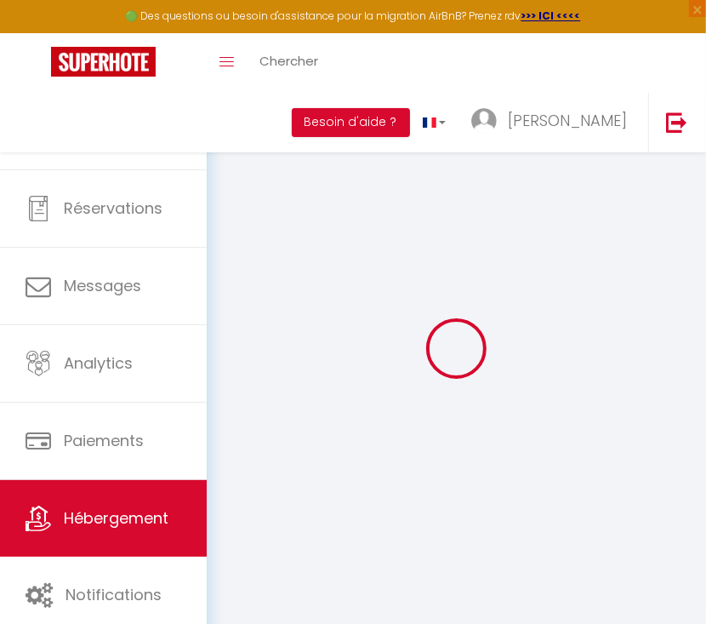
select select
checkbox input "false"
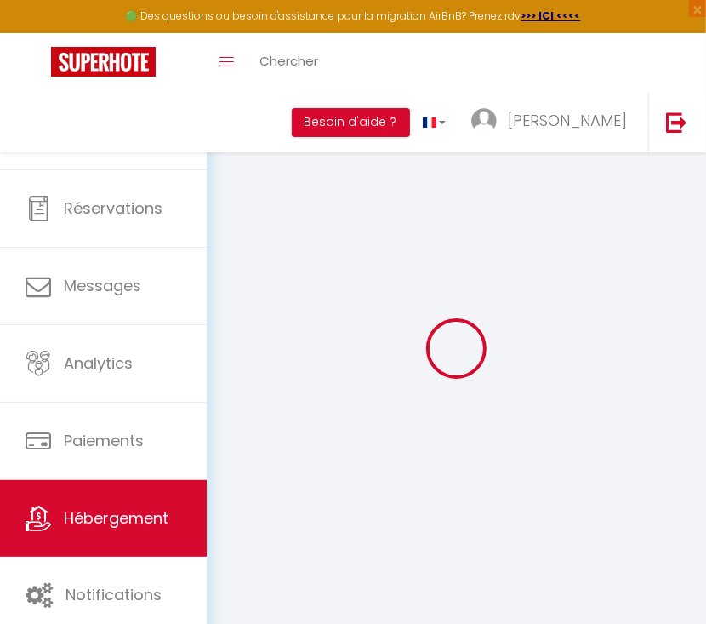
checkbox input "false"
select select
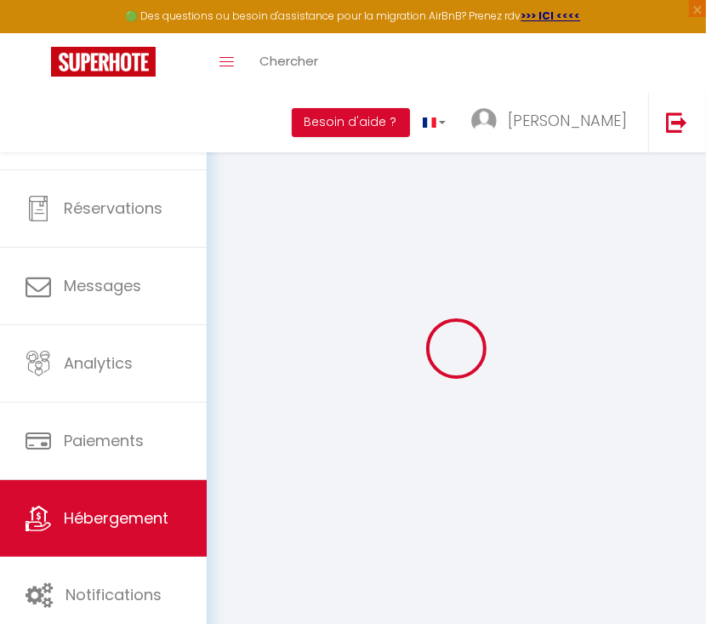
select select
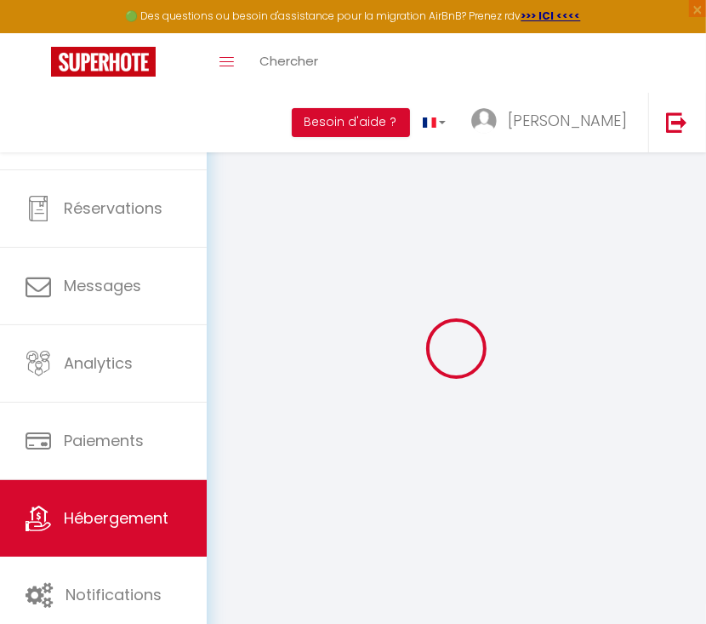
checkbox input "false"
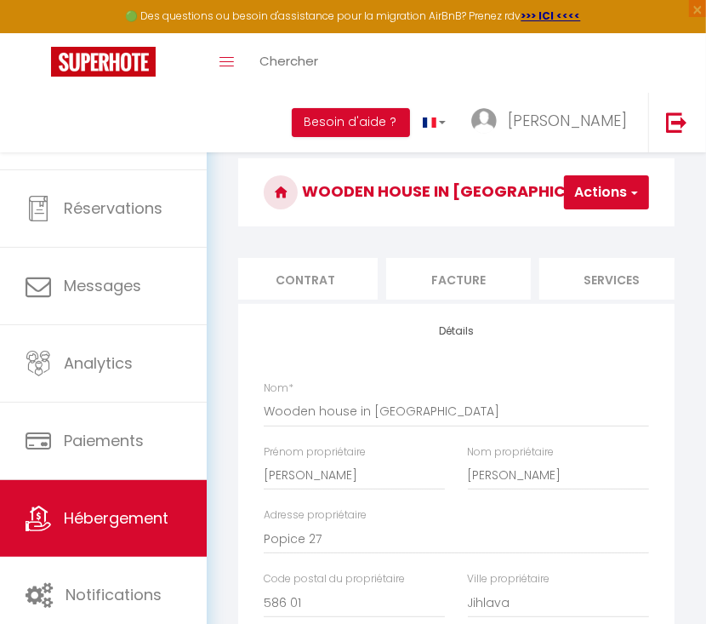
scroll to position [0, 181]
click at [609, 288] on li "Services" at bounding box center [589, 279] width 145 height 42
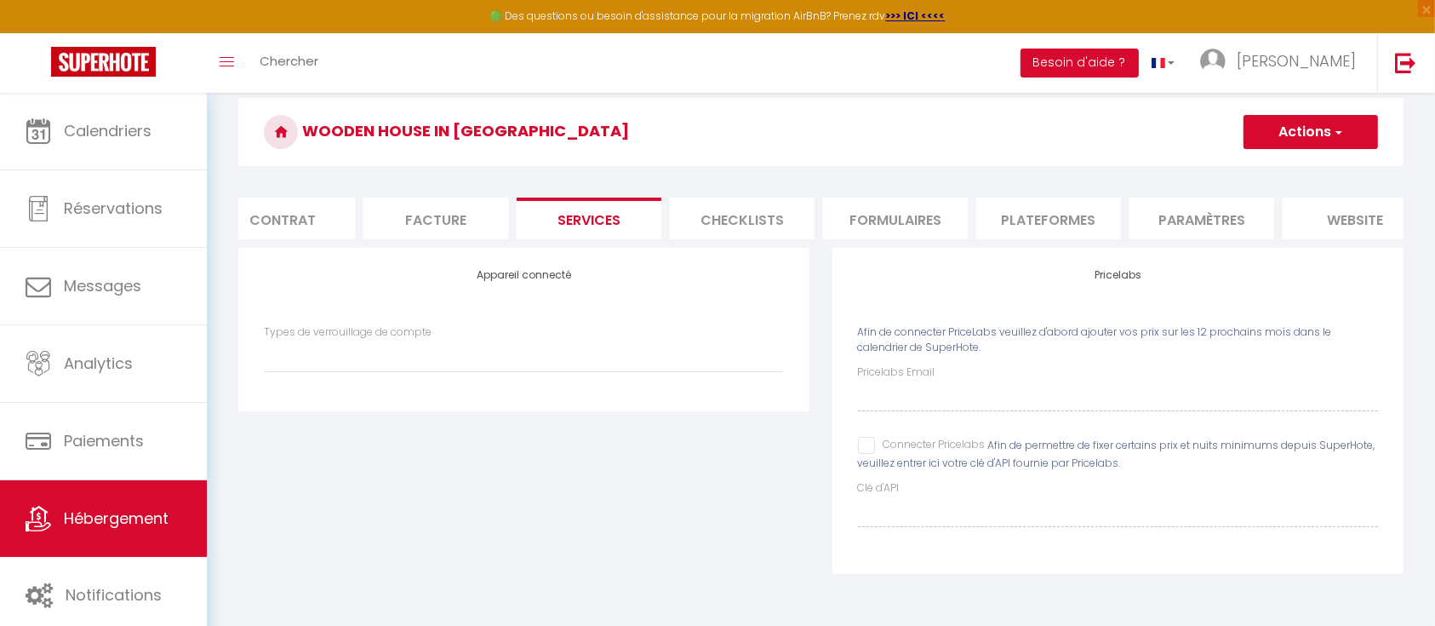
scroll to position [93, 0]
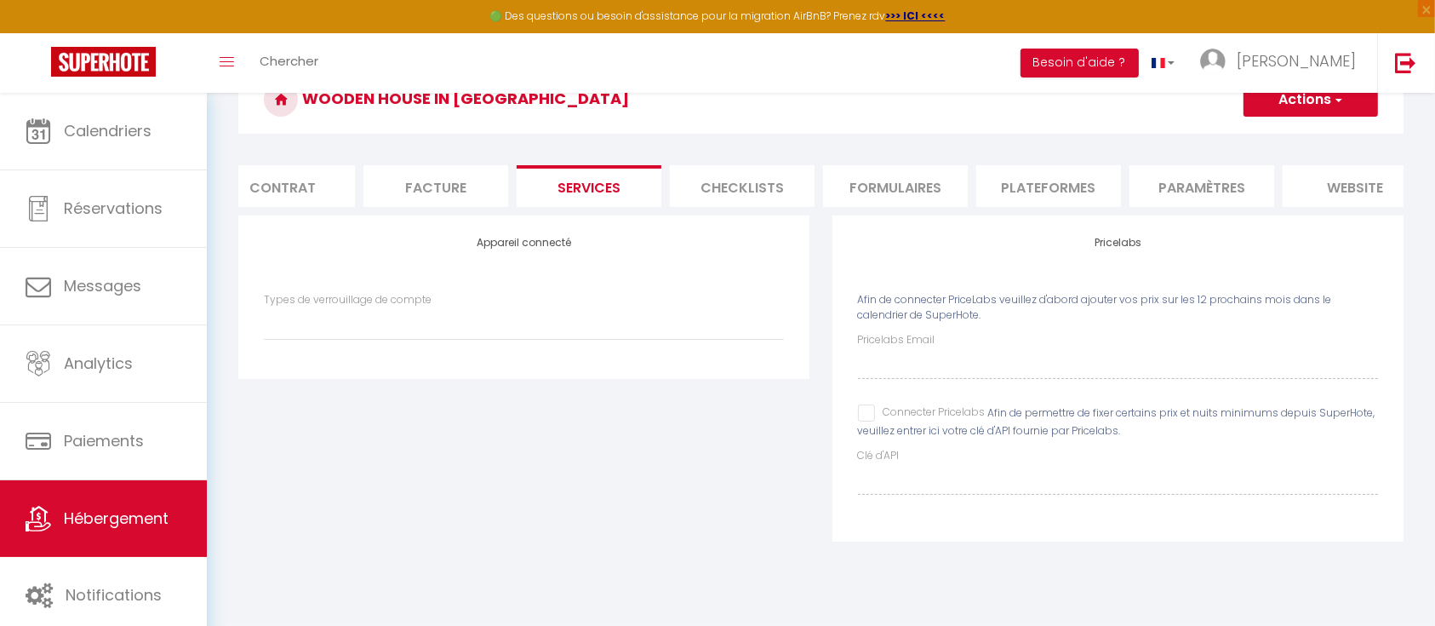
click at [860, 421] on input "Connecter Pricelabs" at bounding box center [922, 412] width 128 height 17
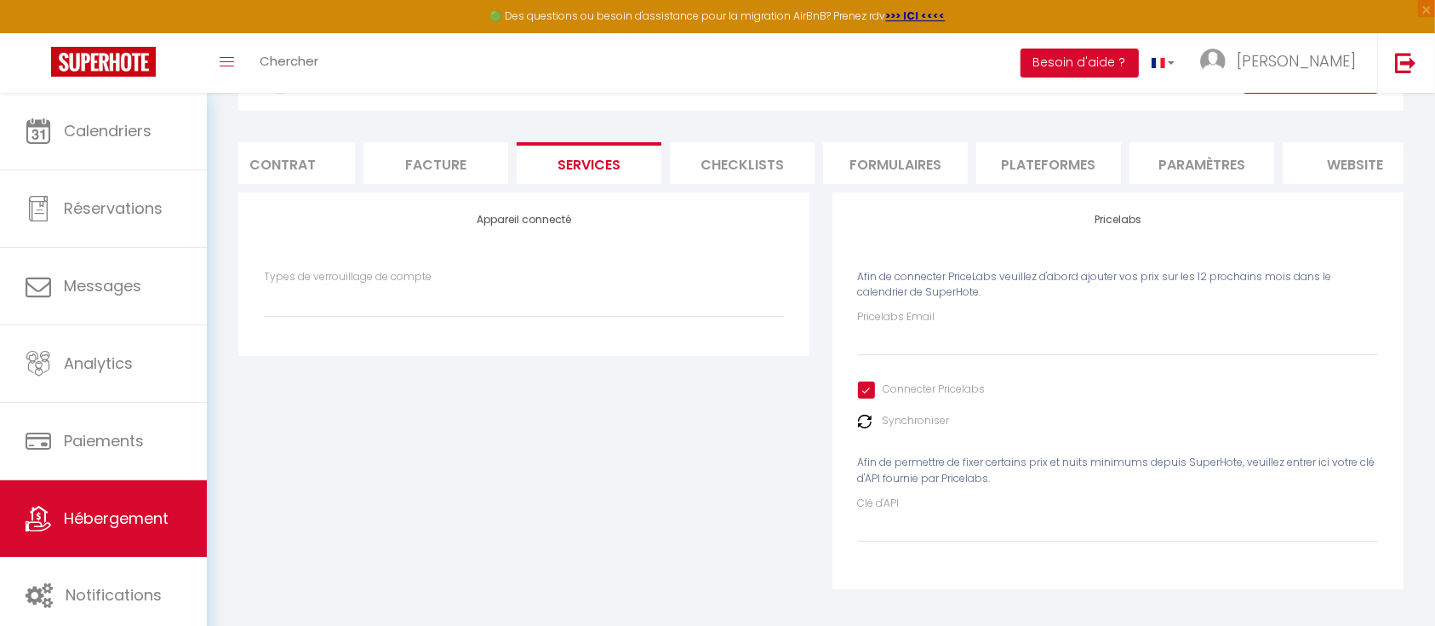
scroll to position [138, 0]
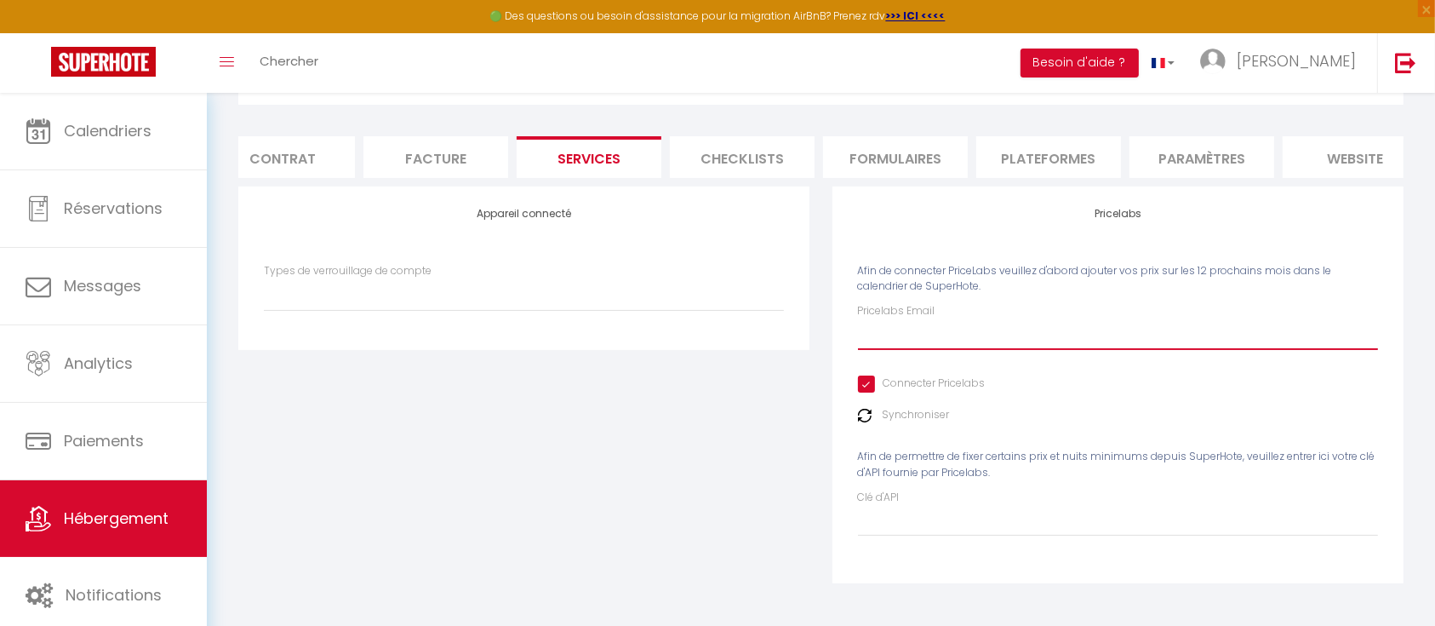
click at [922, 330] on input "Pricelabs Email" at bounding box center [1118, 334] width 520 height 31
click at [701, 462] on div "Appareil connecté Types de verrouillage de compte" at bounding box center [524, 395] width 594 height 419
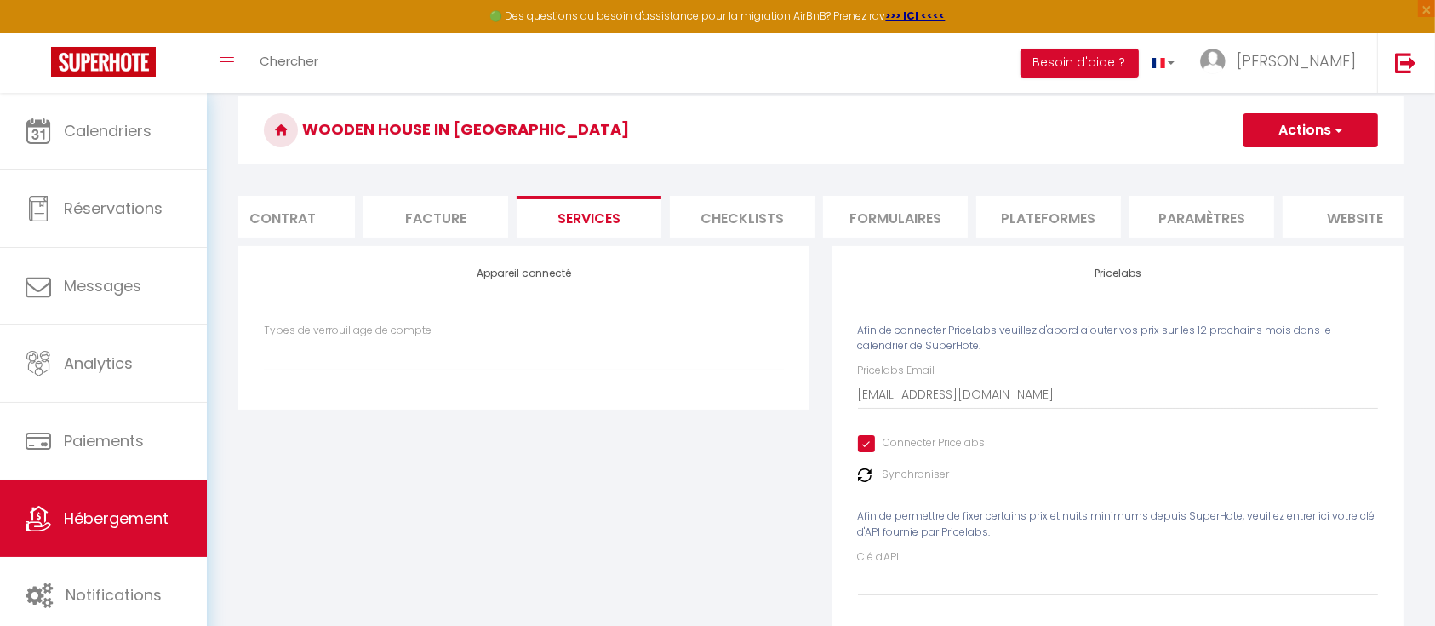
scroll to position [0, 0]
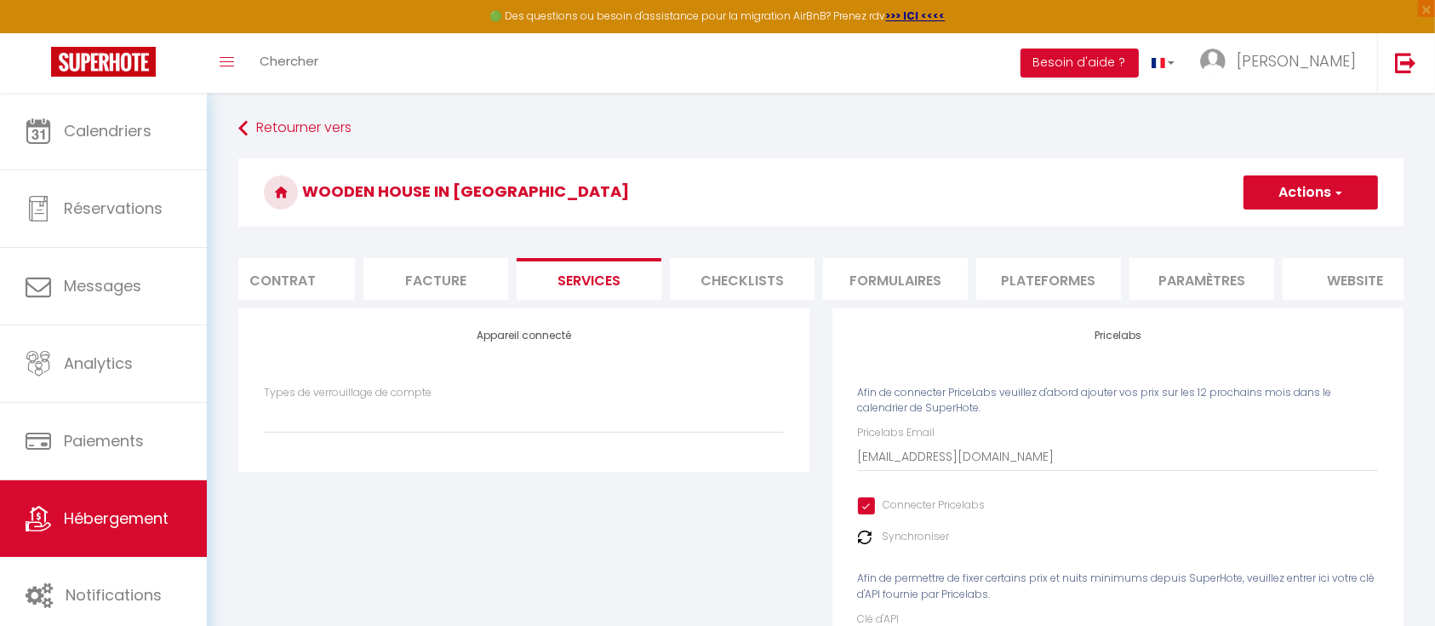
click at [1329, 199] on button "Actions" at bounding box center [1310, 192] width 134 height 34
click at [1307, 227] on link "Enregistrer" at bounding box center [1310, 230] width 134 height 22
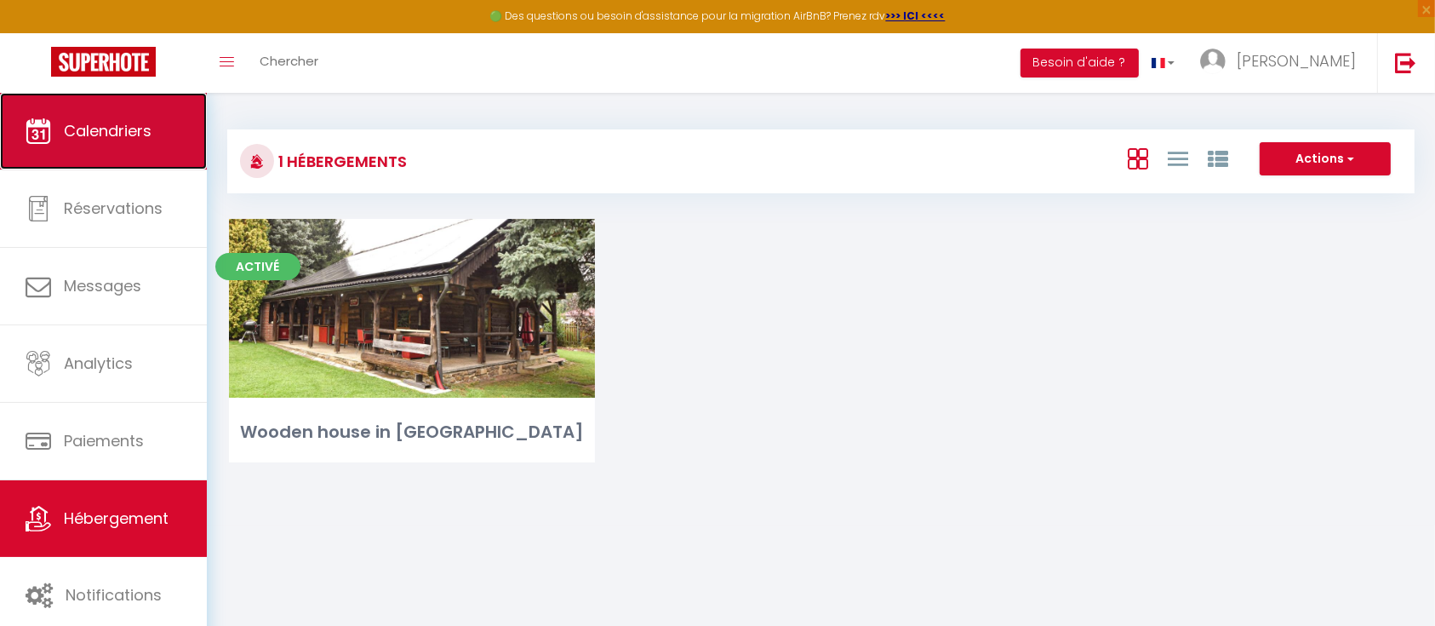
click at [117, 129] on span "Calendriers" at bounding box center [108, 130] width 88 height 21
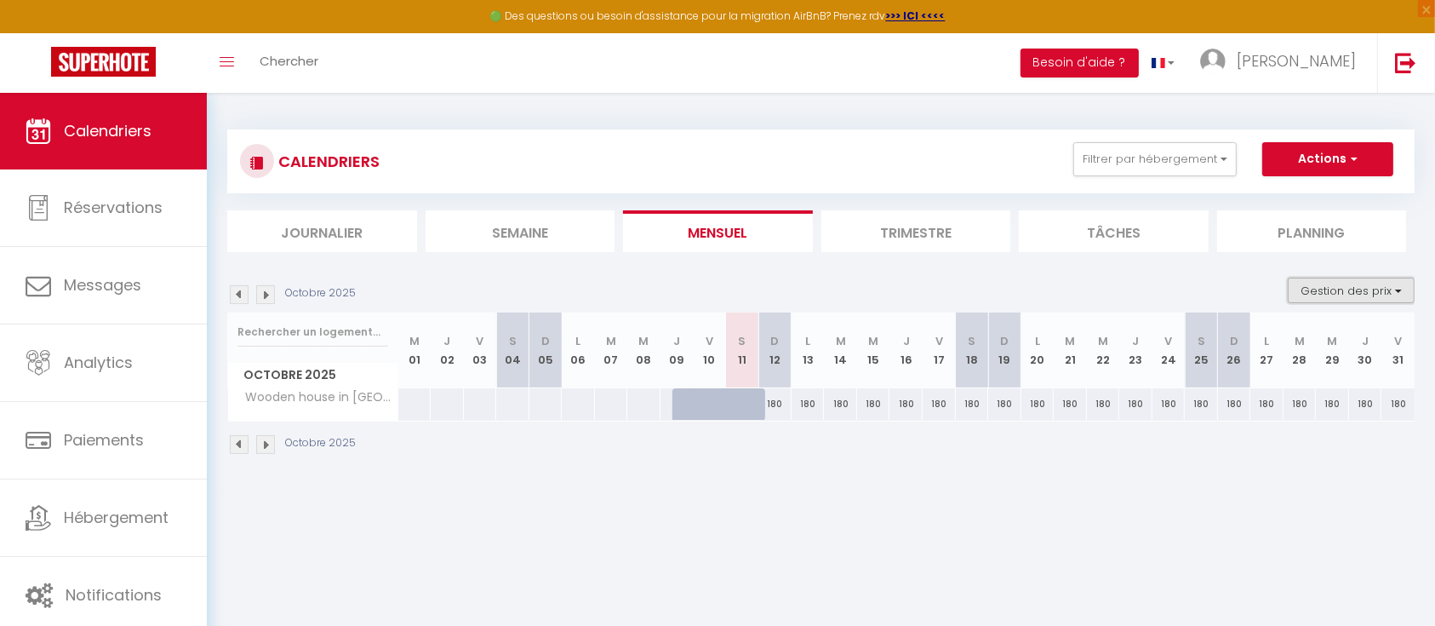
click at [1352, 288] on button "Gestion des prix" at bounding box center [1351, 290] width 127 height 26
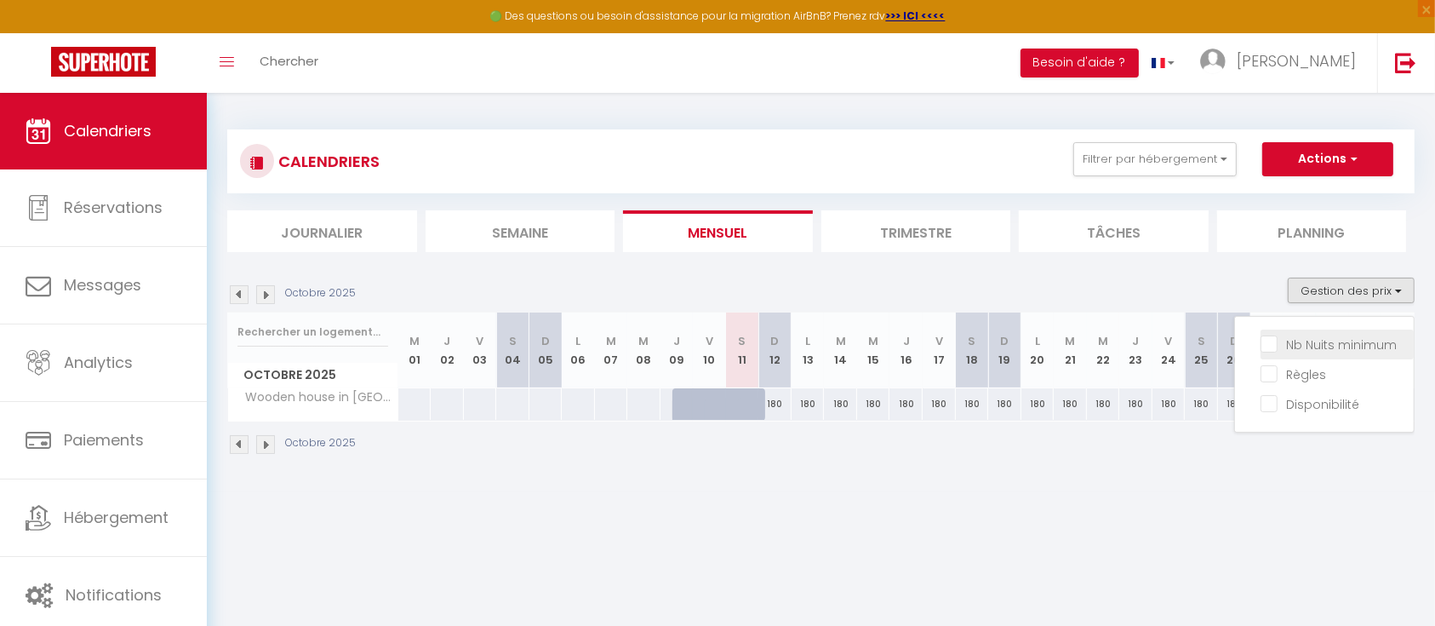
click at [1335, 337] on input "Nb Nuits minimum" at bounding box center [1336, 342] width 153 height 17
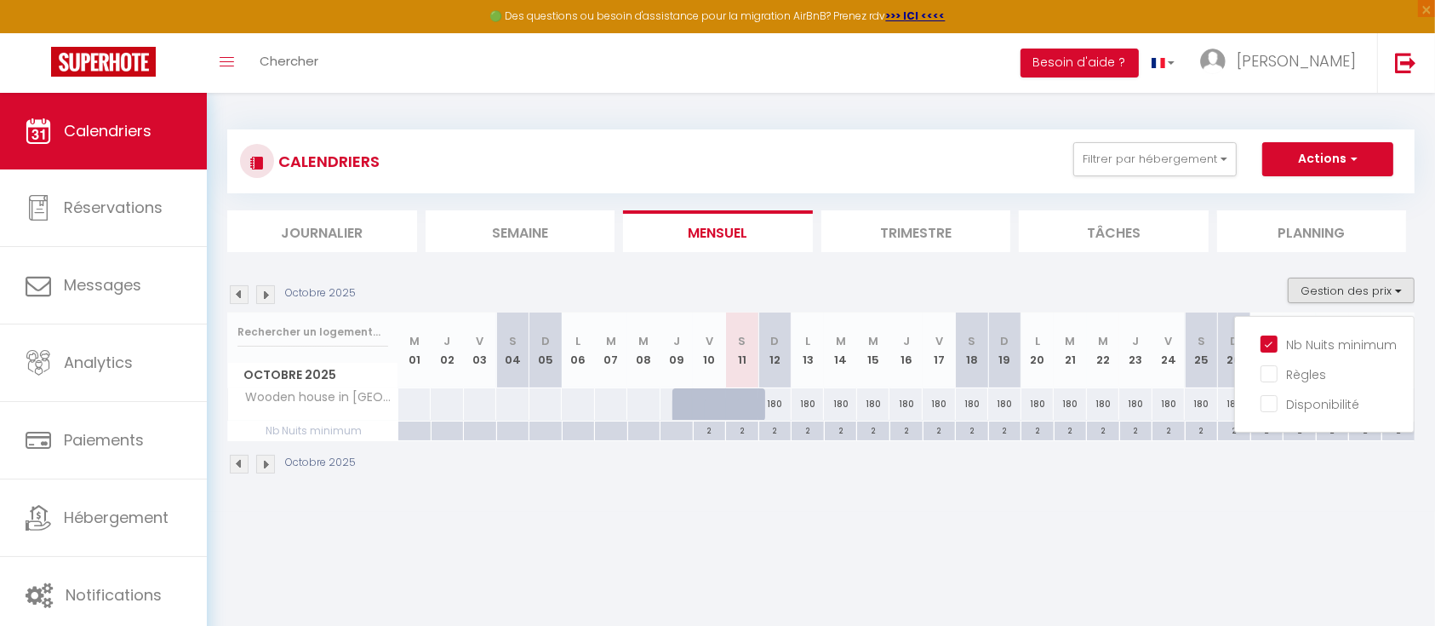
click at [1261, 368] on ul "Nb Nuits minimum Règles Disponibilité" at bounding box center [1324, 374] width 179 height 90
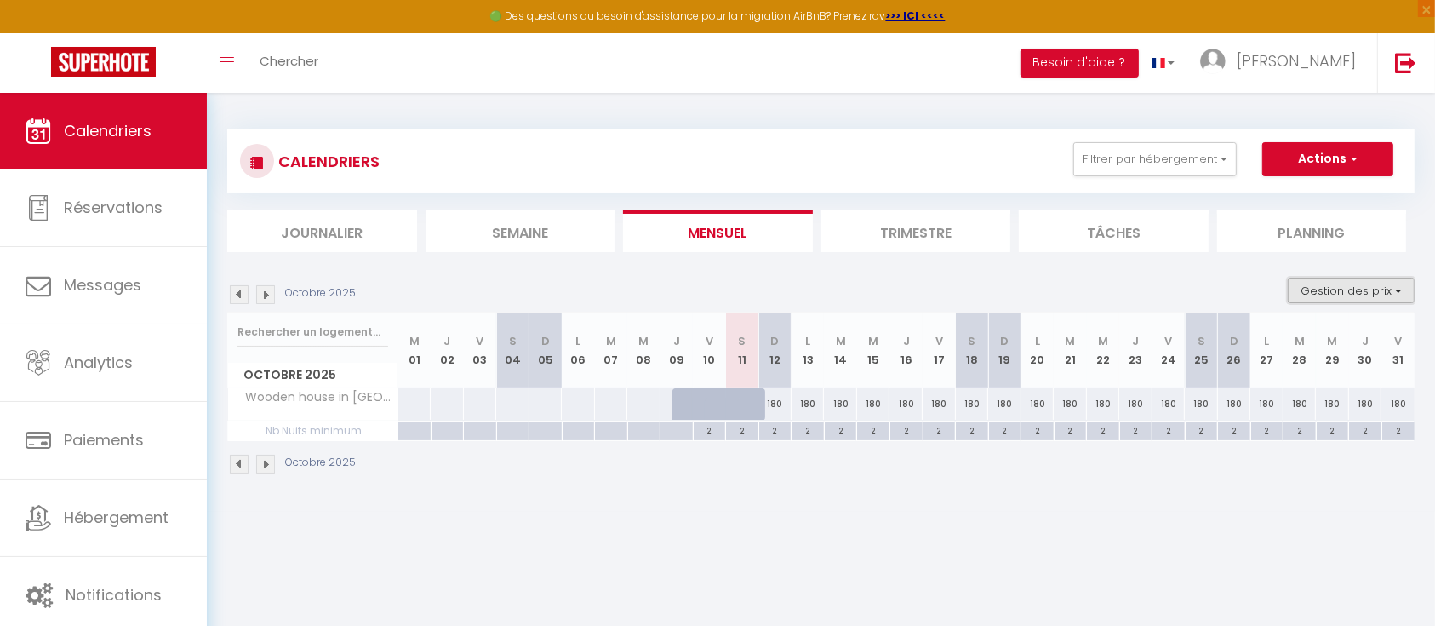
click at [1313, 294] on button "Gestion des prix" at bounding box center [1351, 290] width 127 height 26
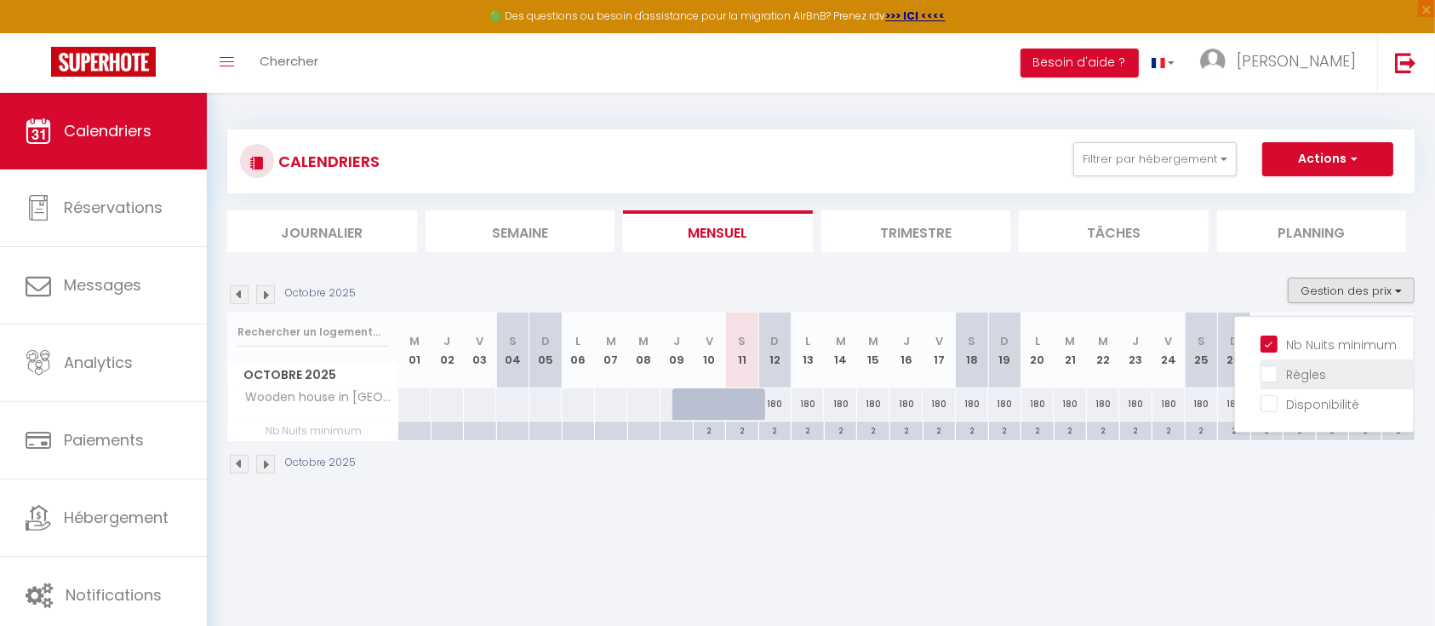
click at [1300, 365] on input "Règles" at bounding box center [1336, 372] width 153 height 17
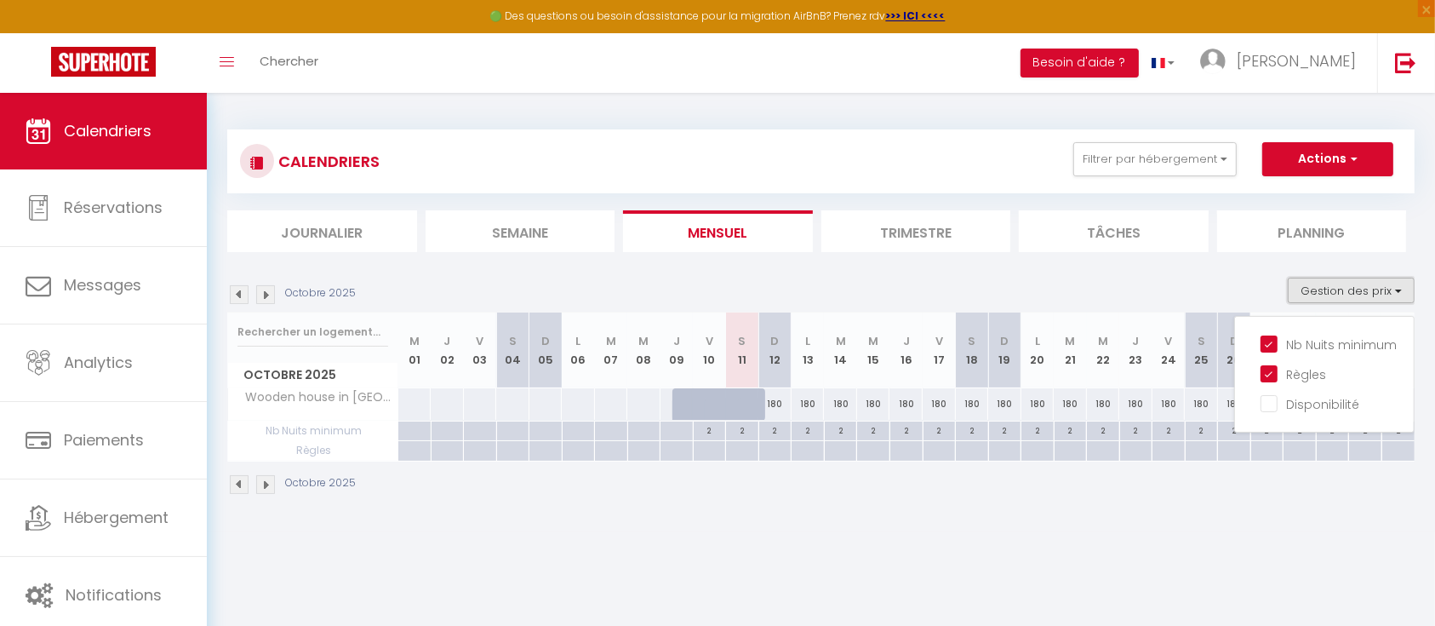
click at [1323, 283] on button "Gestion des prix" at bounding box center [1351, 290] width 127 height 26
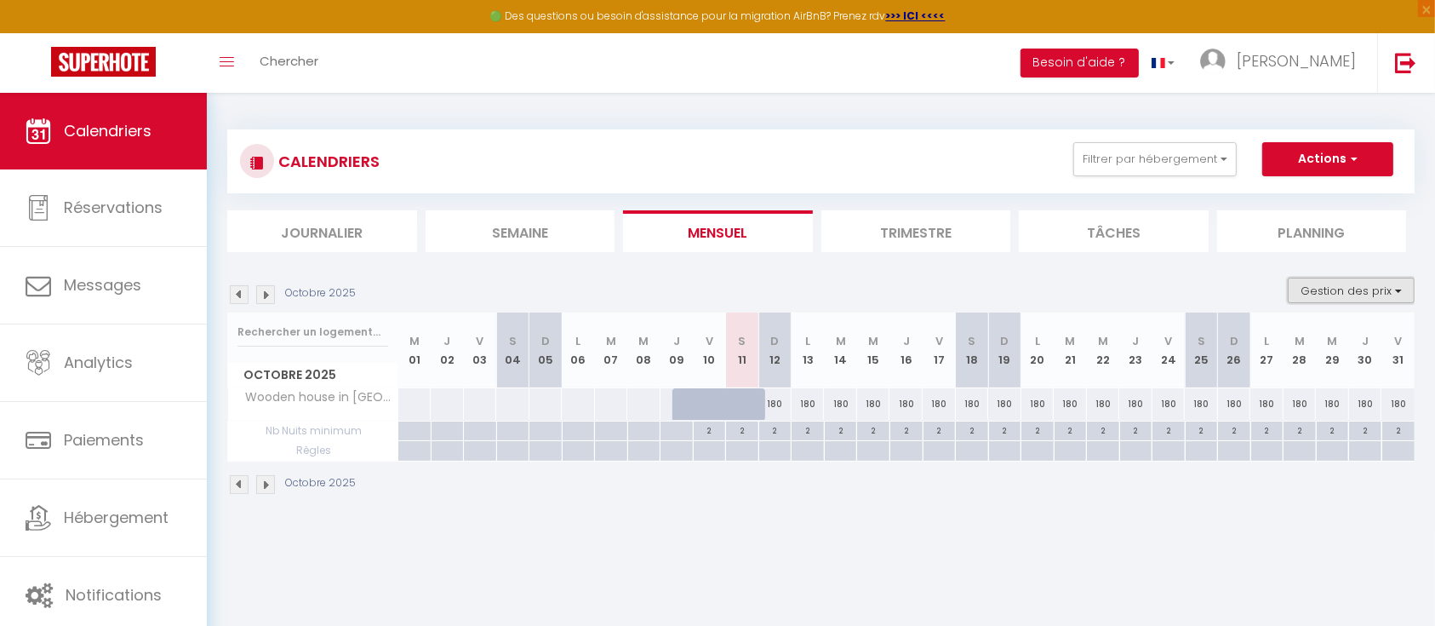
click at [1333, 284] on button "Gestion des prix" at bounding box center [1351, 290] width 127 height 26
click at [1312, 395] on input "Disponibilité" at bounding box center [1336, 402] width 153 height 17
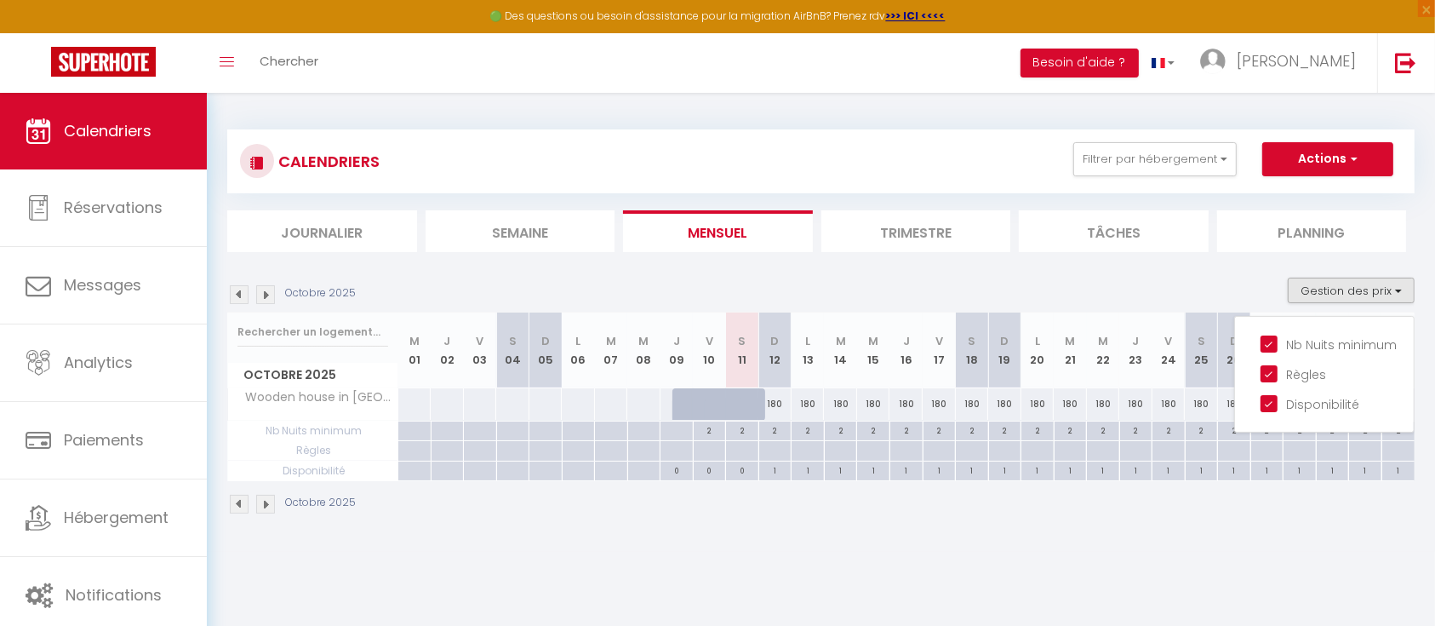
click at [259, 506] on img at bounding box center [265, 503] width 19 height 19
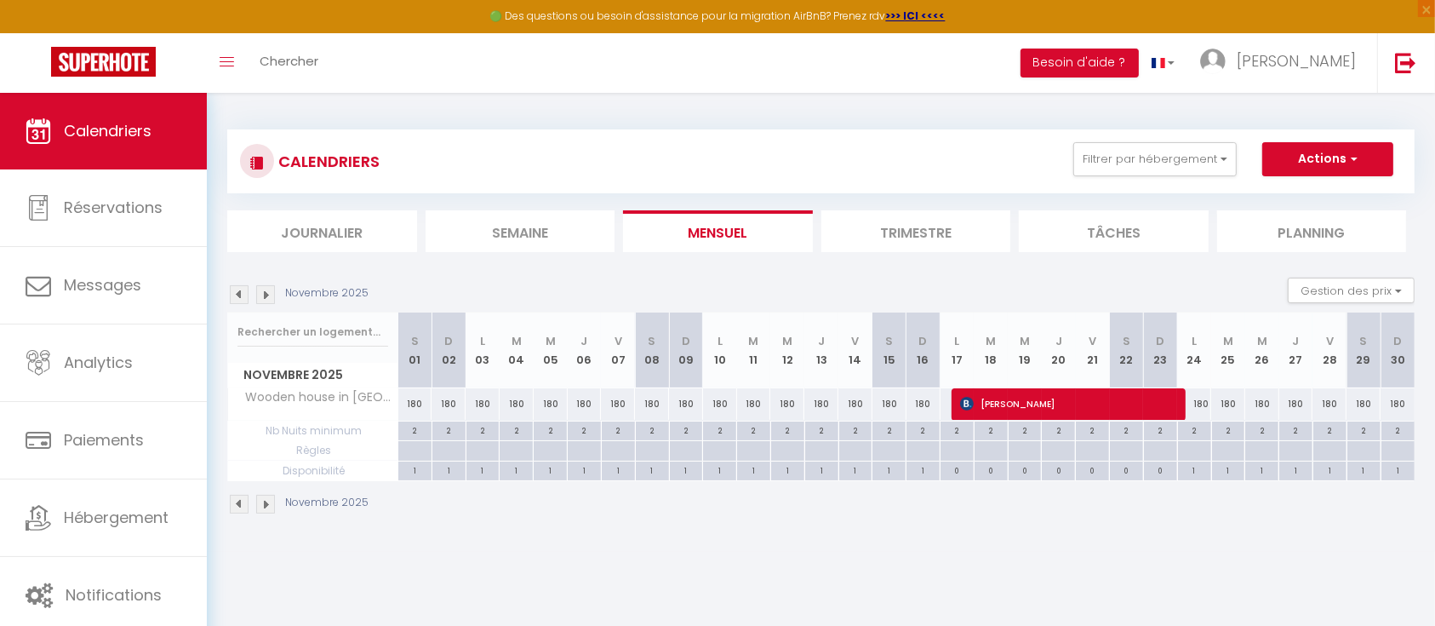
click at [264, 500] on img at bounding box center [265, 503] width 19 height 19
